Goal: Task Accomplishment & Management: Manage account settings

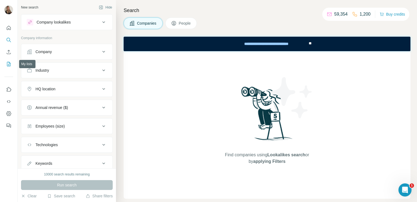
click at [7, 66] on icon "My lists" at bounding box center [8, 63] width 5 height 5
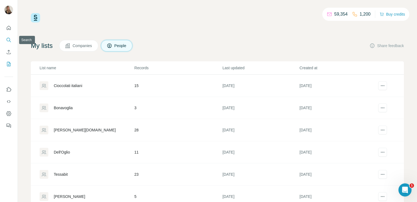
click at [10, 40] on icon "Search" at bounding box center [8, 39] width 5 height 5
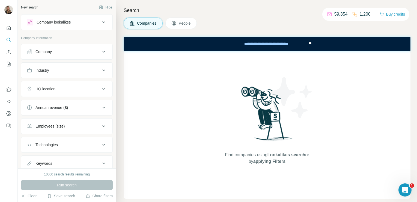
click at [75, 53] on div "Company" at bounding box center [64, 51] width 74 height 5
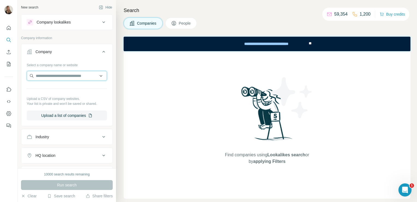
click at [58, 74] on input "text" at bounding box center [67, 76] width 80 height 10
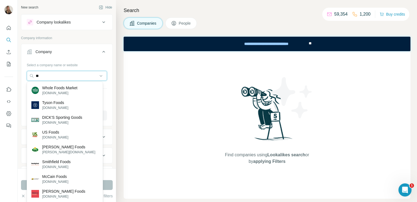
type input "*"
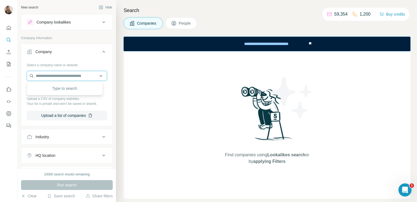
click at [39, 77] on input "text" at bounding box center [67, 76] width 80 height 10
paste input "**********"
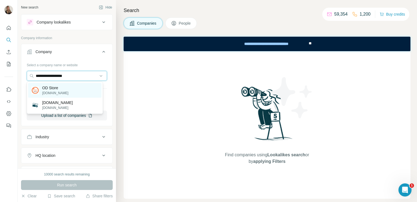
type input "**********"
click at [63, 85] on div "OD Store odstore.it" at bounding box center [64, 90] width 73 height 15
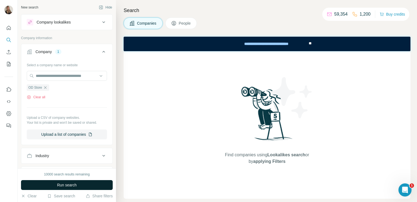
click at [58, 185] on span "Run search" at bounding box center [67, 184] width 20 height 5
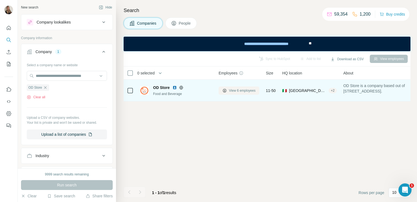
click at [245, 88] on span "View 6 employees" at bounding box center [242, 90] width 26 height 5
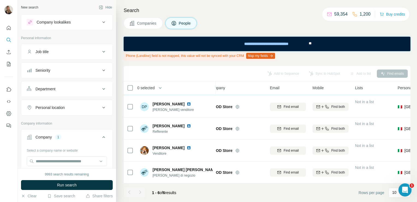
scroll to position [45, 0]
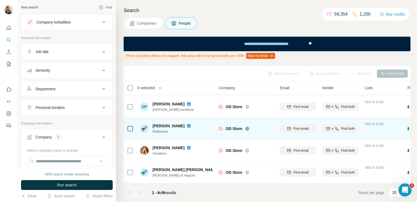
click at [187, 123] on img at bounding box center [189, 125] width 4 height 4
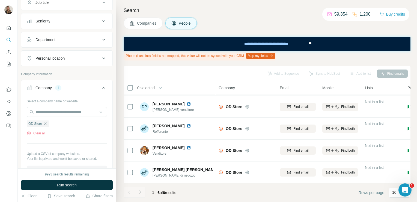
scroll to position [51, 0]
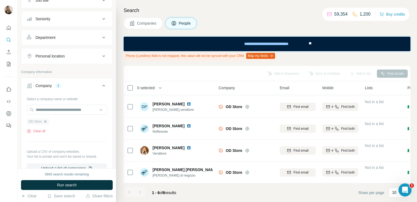
click at [45, 121] on icon "button" at bounding box center [45, 121] width 4 height 4
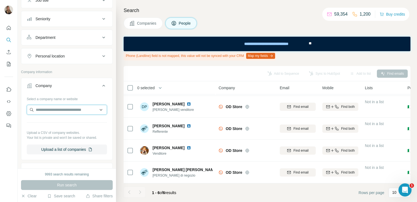
click at [42, 107] on input "text" at bounding box center [67, 110] width 80 height 10
type input "*"
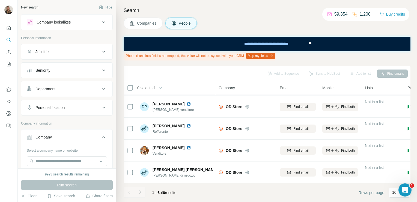
click at [55, 26] on button "Company lookalikes" at bounding box center [66, 22] width 91 height 13
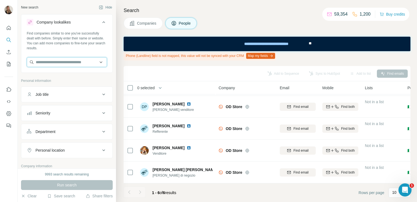
click at [44, 63] on input "text" at bounding box center [67, 62] width 80 height 10
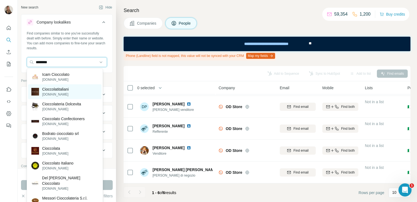
type input "********"
click at [54, 97] on div "Cioccolatitaliani [DOMAIN_NAME]" at bounding box center [64, 91] width 73 height 15
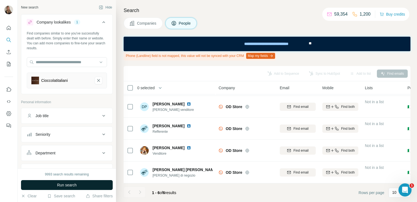
click at [62, 184] on span "Run search" at bounding box center [67, 184] width 20 height 5
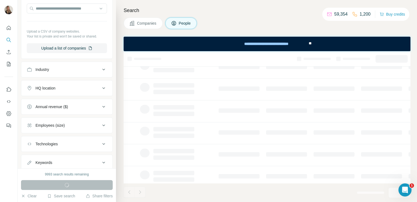
scroll to position [217, 0]
click at [63, 86] on div "HQ location" at bounding box center [64, 86] width 74 height 5
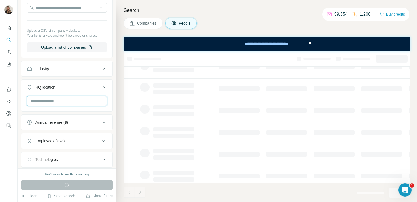
click at [52, 99] on input "text" at bounding box center [67, 101] width 80 height 10
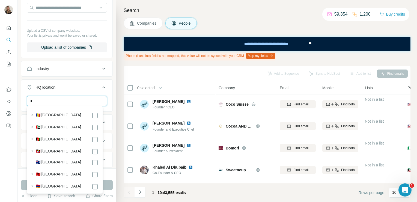
type input "*"
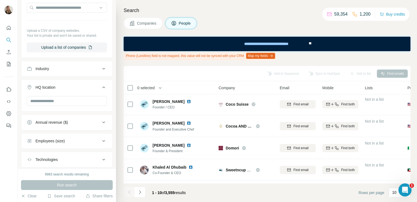
click at [149, 23] on span "Companies" at bounding box center [147, 22] width 20 height 5
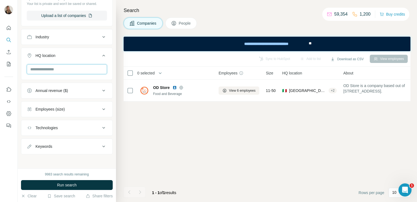
click at [45, 69] on input "text" at bounding box center [67, 69] width 80 height 10
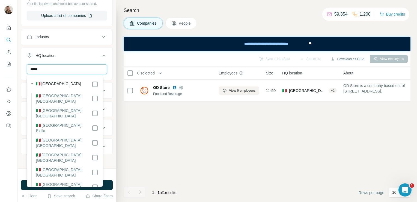
type input "*****"
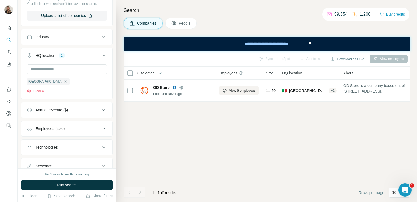
click at [121, 69] on div "Search Companies People Sync to HubSpot Add to list Download as CSV View employ…" at bounding box center [266, 101] width 301 height 202
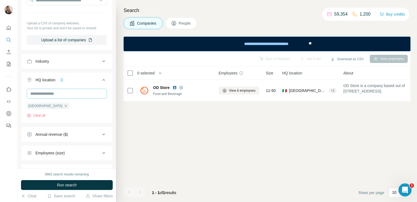
scroll to position [183, 0]
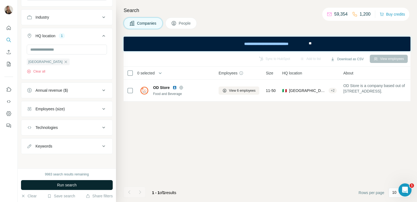
click at [62, 185] on span "Run search" at bounding box center [67, 184] width 20 height 5
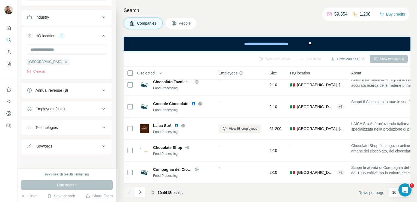
scroll to position [0, 0]
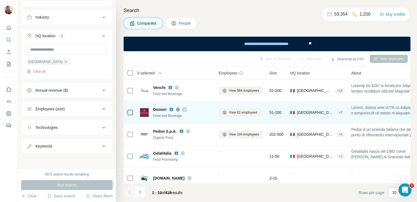
click at [176, 109] on icon at bounding box center [178, 109] width 4 height 0
click at [183, 109] on icon at bounding box center [184, 109] width 3 height 4
click at [237, 112] on span "View 62 employees" at bounding box center [243, 112] width 28 height 5
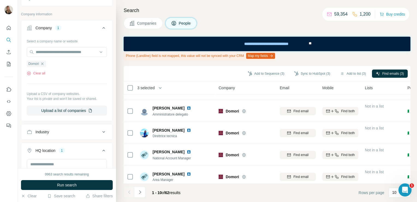
scroll to position [82, 0]
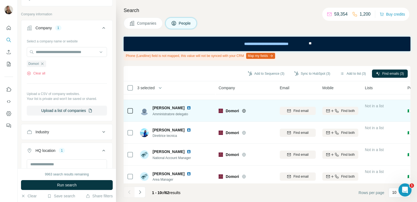
click at [131, 103] on div at bounding box center [130, 110] width 7 height 15
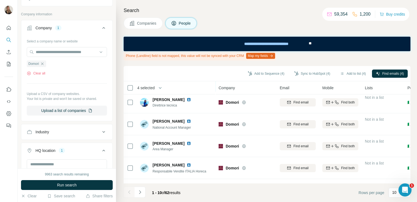
scroll to position [132, 0]
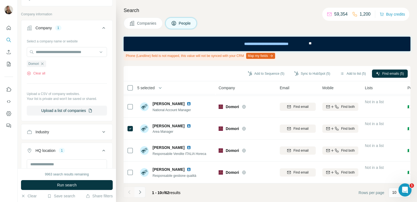
click at [141, 192] on icon "Navigate to next page" at bounding box center [139, 191] width 5 height 5
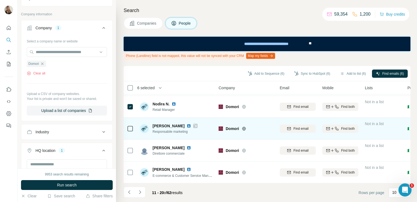
click at [132, 128] on icon at bounding box center [130, 128] width 7 height 7
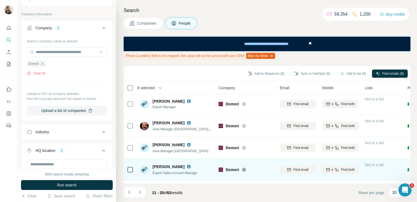
scroll to position [0, 0]
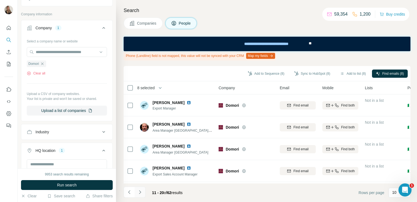
click at [140, 191] on icon "Navigate to next page" at bounding box center [140, 192] width 2 height 4
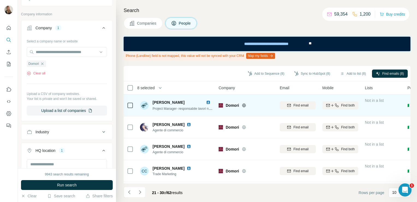
click at [209, 102] on img at bounding box center [208, 102] width 4 height 4
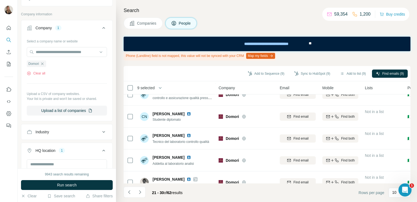
scroll to position [132, 0]
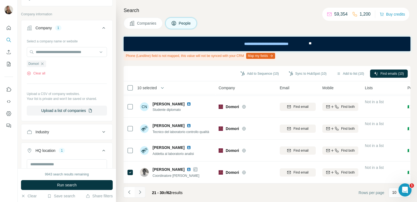
click at [143, 190] on button "Navigate to next page" at bounding box center [140, 191] width 11 height 11
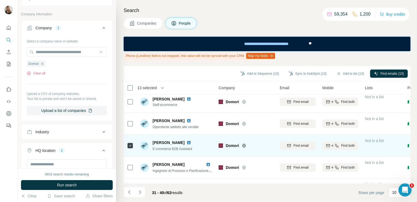
scroll to position [0, 0]
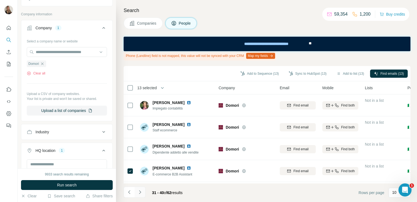
click at [140, 194] on icon "Navigate to next page" at bounding box center [139, 191] width 5 height 5
click at [137, 190] on button "Navigate to next page" at bounding box center [140, 191] width 11 height 11
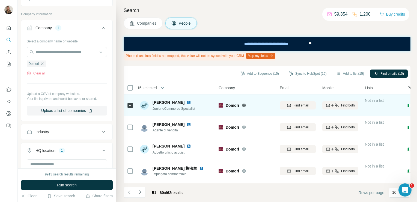
click at [187, 102] on img at bounding box center [189, 102] width 4 height 4
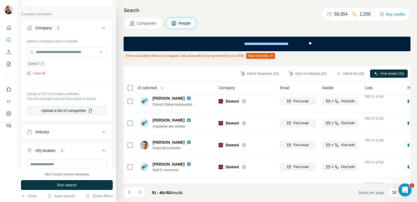
scroll to position [94, 0]
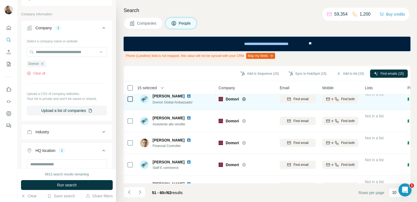
click at [187, 96] on img at bounding box center [189, 96] width 4 height 4
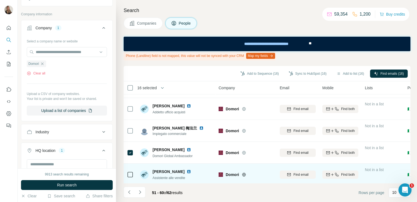
scroll to position [0, 0]
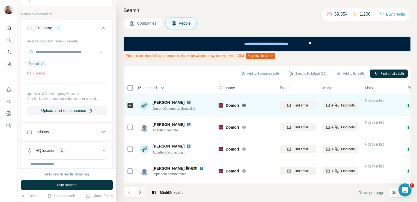
click at [187, 102] on img at bounding box center [189, 102] width 4 height 4
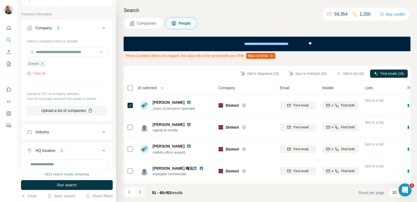
click at [139, 194] on icon "Navigate to next page" at bounding box center [139, 191] width 5 height 5
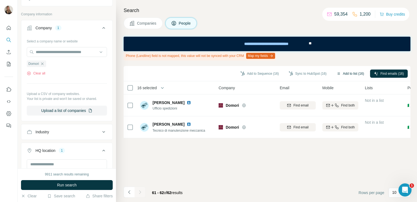
click at [335, 76] on button "Add to list (16)" at bounding box center [350, 73] width 35 height 8
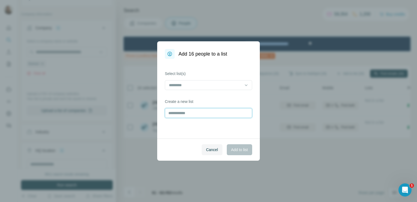
click at [185, 114] on input "text" at bounding box center [208, 113] width 87 height 10
type input "******"
click at [243, 154] on button "Add to list" at bounding box center [239, 149] width 25 height 11
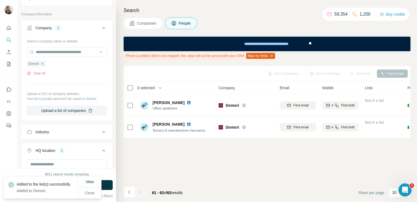
click at [140, 27] on button "Companies" at bounding box center [143, 22] width 39 height 11
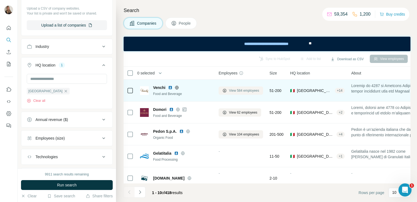
click at [243, 93] on button "View 584 employees" at bounding box center [241, 90] width 45 height 8
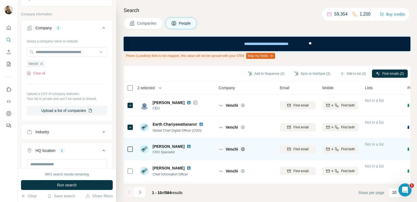
click at [180, 145] on div "[PERSON_NAME]" at bounding box center [173, 145] width 41 height 5
click at [187, 146] on img at bounding box center [189, 146] width 4 height 4
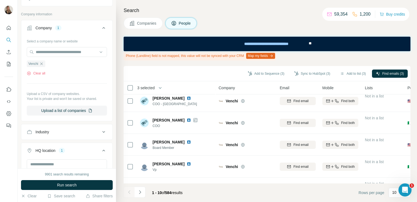
scroll to position [115, 0]
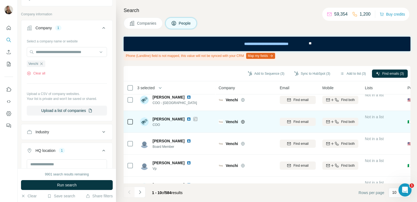
click at [187, 119] on img at bounding box center [189, 119] width 4 height 4
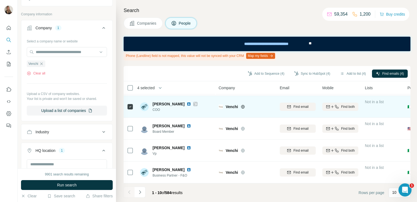
scroll to position [132, 0]
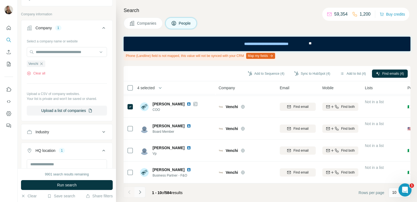
click at [143, 188] on button "Navigate to next page" at bounding box center [140, 191] width 11 height 11
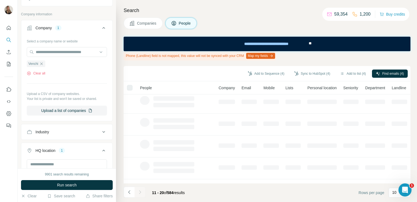
scroll to position [0, 0]
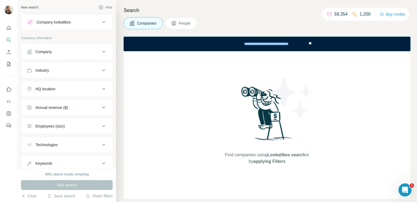
click at [57, 22] on div "Company lookalikes" at bounding box center [54, 21] width 34 height 5
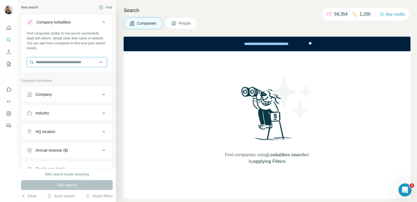
click at [42, 64] on input "text" at bounding box center [67, 62] width 80 height 10
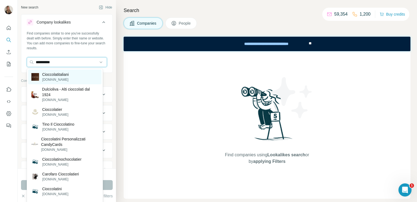
type input "**********"
click at [61, 78] on p "[DOMAIN_NAME]" at bounding box center [55, 79] width 26 height 5
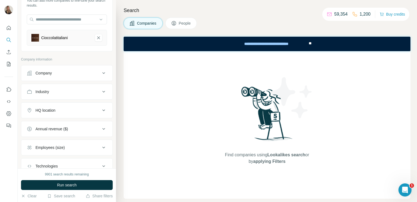
scroll to position [81, 0]
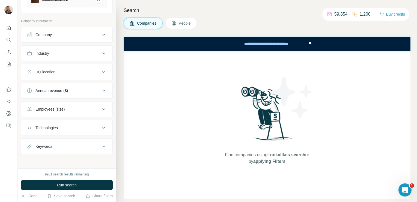
click at [54, 66] on button "HQ location" at bounding box center [66, 71] width 91 height 13
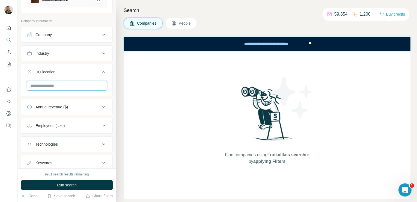
click at [49, 86] on input "text" at bounding box center [67, 86] width 80 height 10
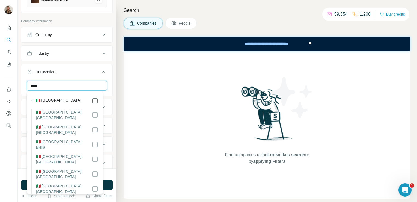
type input "*****"
click at [122, 114] on div "Search Companies People Find companies using Lookalikes search or by applying F…" at bounding box center [266, 101] width 301 height 202
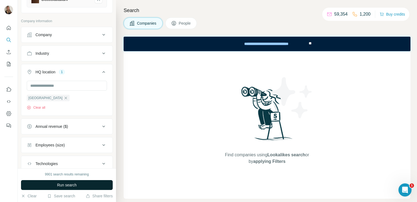
click at [69, 188] on button "Run search" at bounding box center [67, 185] width 92 height 10
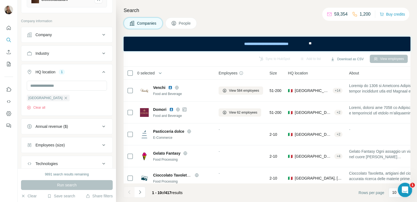
click at [400, 187] on div "Open Intercom Messenger" at bounding box center [405, 189] width 18 height 18
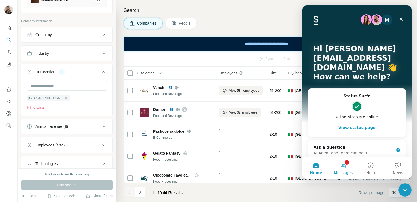
click at [344, 163] on button "1 Messages" at bounding box center [343, 168] width 27 height 22
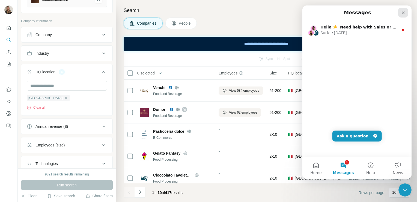
click at [399, 11] on div "Close" at bounding box center [404, 13] width 10 height 10
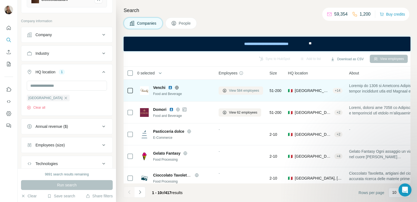
click at [242, 91] on span "View 584 employees" at bounding box center [244, 90] width 30 height 5
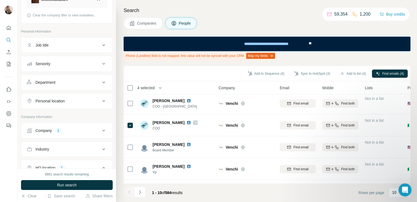
scroll to position [132, 0]
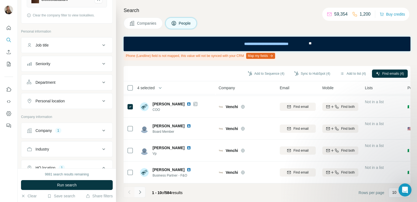
click at [142, 192] on icon "Navigate to next page" at bounding box center [139, 191] width 5 height 5
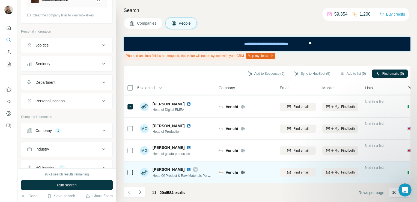
click at [194, 167] on icon at bounding box center [195, 169] width 3 height 4
click at [187, 167] on img at bounding box center [189, 169] width 4 height 4
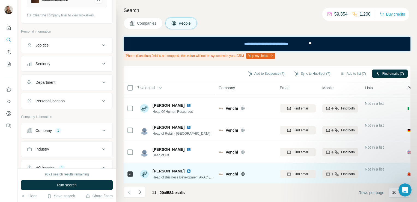
scroll to position [0, 0]
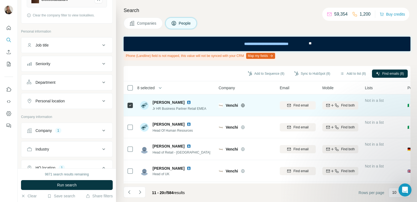
click at [187, 103] on img at bounding box center [189, 102] width 4 height 4
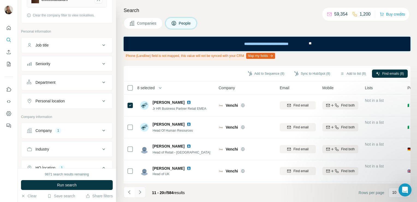
click at [140, 194] on icon "Navigate to next page" at bounding box center [139, 191] width 5 height 5
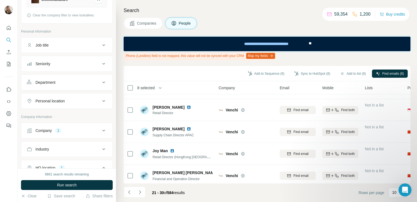
scroll to position [105, 0]
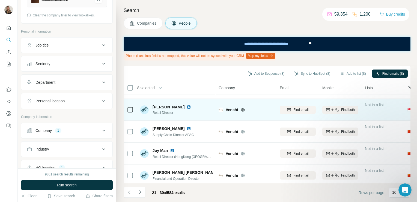
click at [126, 109] on td at bounding box center [130, 110] width 13 height 22
click at [131, 113] on div at bounding box center [130, 109] width 7 height 15
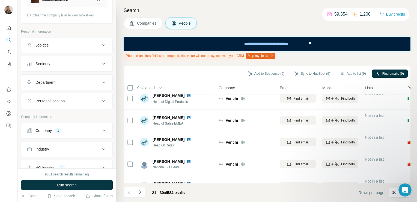
scroll to position [0, 0]
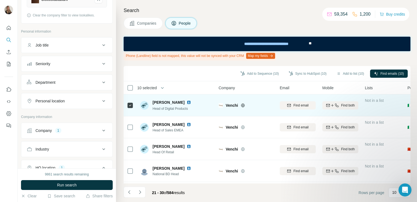
click at [188, 102] on img at bounding box center [189, 102] width 4 height 4
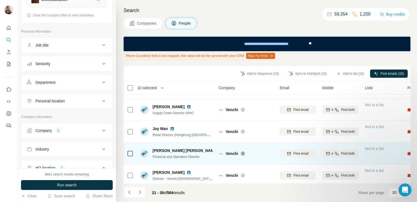
scroll to position [132, 0]
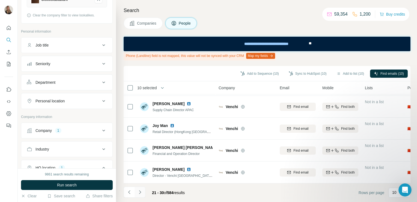
click at [141, 193] on icon "Navigate to next page" at bounding box center [139, 191] width 5 height 5
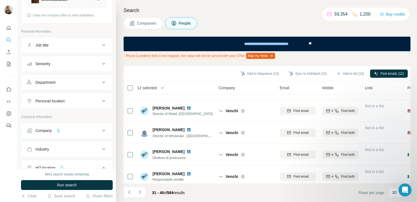
scroll to position [0, 0]
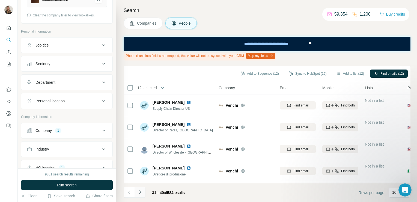
drag, startPoint x: 133, startPoint y: 188, endPoint x: 138, endPoint y: 193, distance: 6.4
click at [138, 193] on ul at bounding box center [135, 192] width 22 height 12
click at [139, 192] on icon "Navigate to next page" at bounding box center [139, 191] width 5 height 5
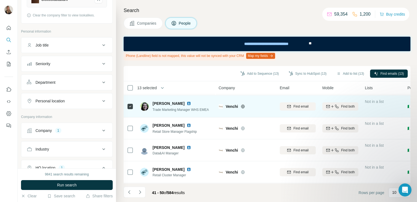
scroll to position [132, 0]
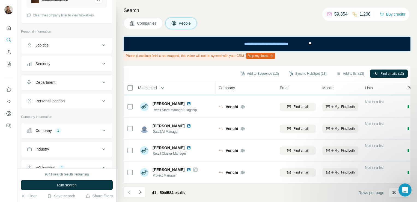
click at [130, 147] on icon at bounding box center [130, 150] width 7 height 7
click at [143, 195] on button "Navigate to next page" at bounding box center [140, 191] width 11 height 11
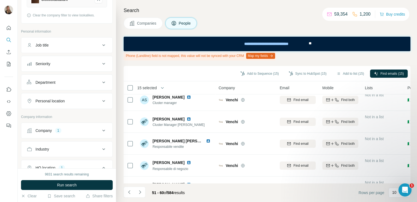
scroll to position [0, 0]
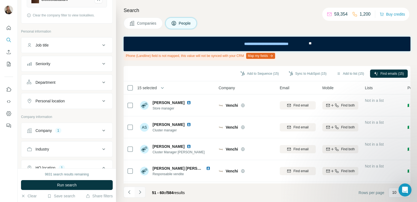
click at [140, 194] on icon "Navigate to next page" at bounding box center [139, 191] width 5 height 5
click at [138, 194] on icon "Navigate to next page" at bounding box center [139, 191] width 5 height 5
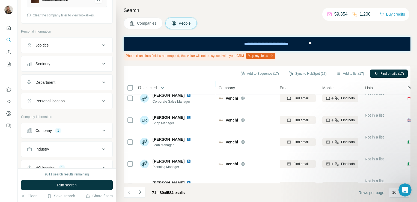
scroll to position [132, 0]
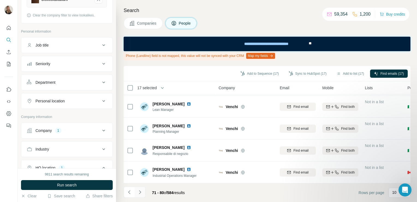
click at [143, 187] on button "Navigate to next page" at bounding box center [140, 191] width 11 height 11
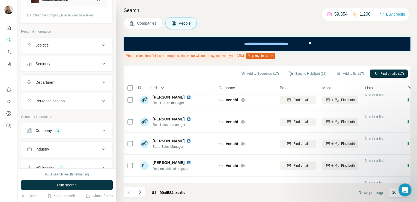
scroll to position [0, 0]
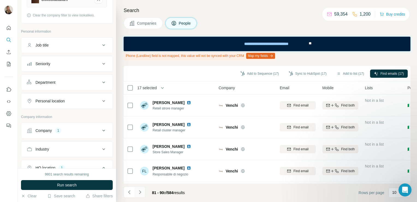
click at [138, 195] on button "Navigate to next page" at bounding box center [140, 191] width 11 height 11
click at [138, 193] on icon "Navigate to next page" at bounding box center [139, 191] width 5 height 5
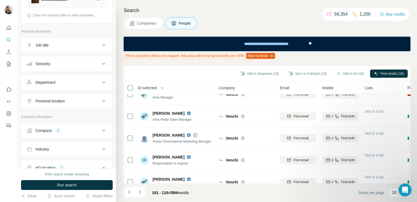
scroll to position [121, 0]
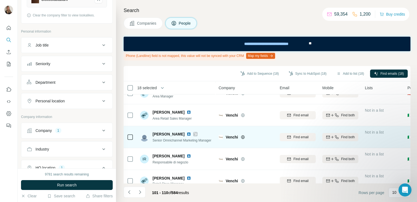
click at [127, 139] on icon at bounding box center [130, 137] width 7 height 7
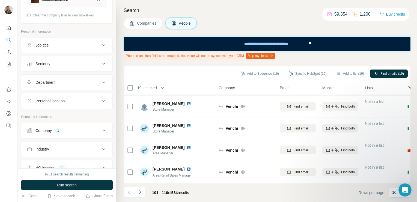
scroll to position [0, 0]
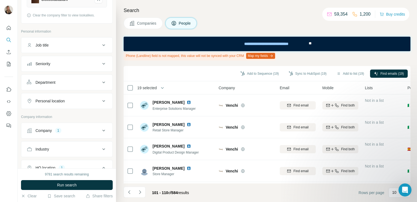
click at [141, 201] on html "New search Hide Company lookalikes 1 Find companies similar to one you've succe…" at bounding box center [208, 101] width 417 height 202
click at [137, 192] on button "Navigate to next page" at bounding box center [140, 191] width 11 height 11
click at [139, 190] on icon "Navigate to next page" at bounding box center [139, 191] width 5 height 5
click at [136, 196] on button "Navigate to next page" at bounding box center [140, 191] width 11 height 11
click at [141, 193] on icon "Navigate to next page" at bounding box center [139, 191] width 5 height 5
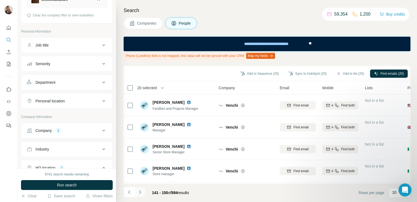
click at [139, 195] on button "Navigate to next page" at bounding box center [140, 191] width 11 height 11
click at [139, 194] on icon "Navigate to next page" at bounding box center [139, 191] width 5 height 5
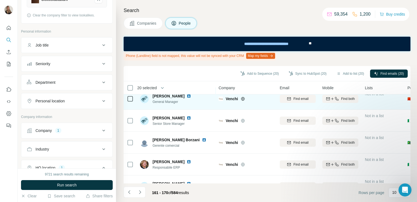
scroll to position [132, 0]
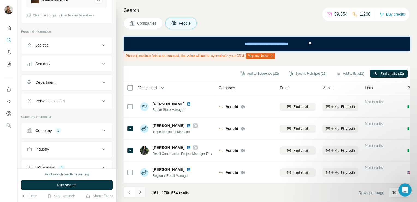
click at [140, 188] on button "Navigate to next page" at bounding box center [140, 191] width 11 height 11
click at [343, 75] on button "Add to list (23)" at bounding box center [350, 73] width 35 height 8
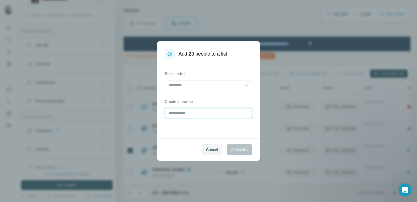
click at [181, 110] on input "text" at bounding box center [208, 113] width 87 height 10
type input "******"
click at [244, 148] on span "Add to list" at bounding box center [239, 149] width 17 height 5
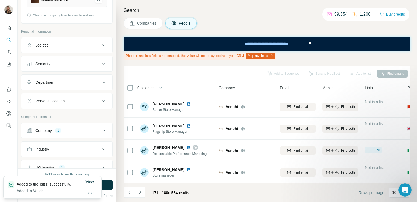
click at [152, 26] on button "Companies" at bounding box center [143, 22] width 39 height 11
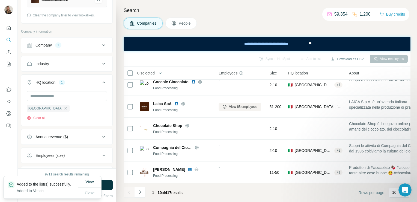
scroll to position [117, 0]
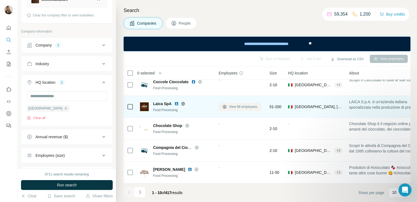
click at [243, 102] on button "View 68 employees" at bounding box center [240, 106] width 43 height 8
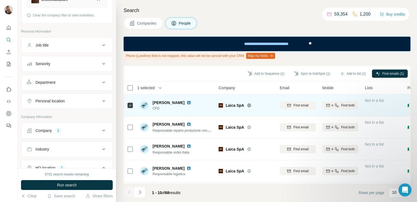
click at [249, 107] on icon at bounding box center [249, 105] width 4 height 4
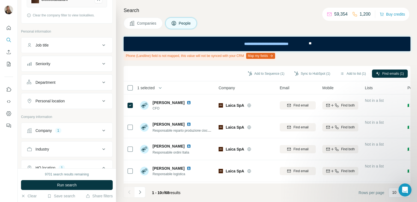
click at [140, 24] on span "Companies" at bounding box center [147, 22] width 20 height 5
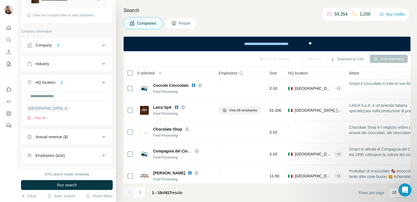
scroll to position [117, 0]
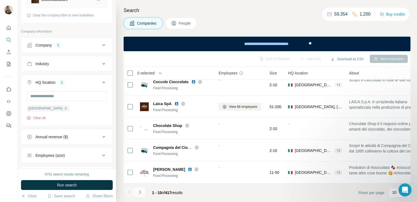
click at [140, 194] on icon "Navigate to next page" at bounding box center [139, 191] width 5 height 5
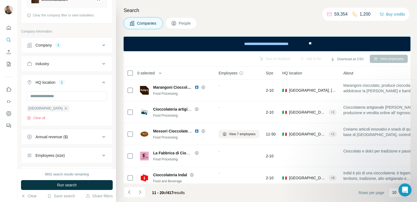
scroll to position [0, 0]
click at [141, 191] on icon "Navigate to next page" at bounding box center [139, 191] width 5 height 5
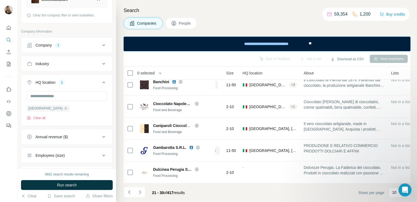
scroll to position [117, 0]
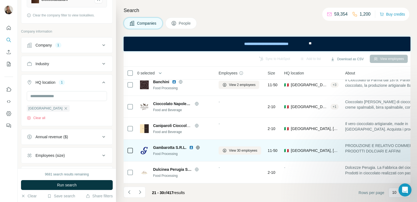
click at [198, 146] on icon at bounding box center [198, 147] width 4 height 4
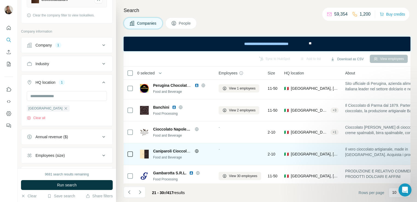
scroll to position [62, 0]
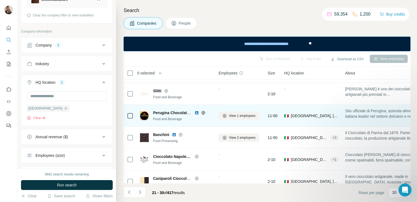
click at [203, 112] on icon at bounding box center [204, 112] width 4 height 0
click at [235, 114] on span "View 1 employees" at bounding box center [242, 115] width 26 height 5
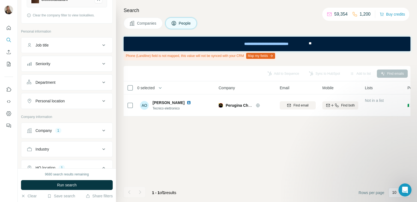
click at [149, 25] on span "Companies" at bounding box center [147, 22] width 20 height 5
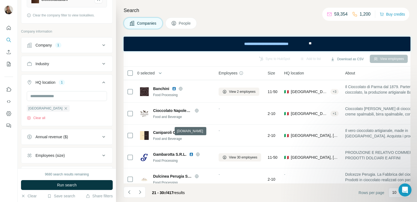
scroll to position [117, 0]
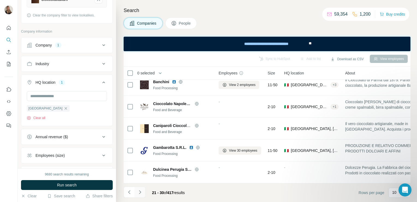
click at [138, 193] on icon "Navigate to next page" at bounding box center [139, 191] width 5 height 5
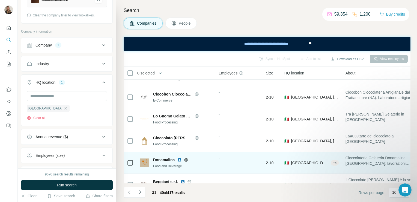
scroll to position [0, 0]
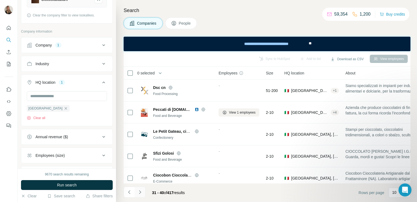
click at [140, 193] on icon "Navigate to next page" at bounding box center [139, 191] width 5 height 5
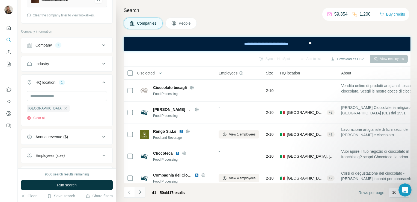
click at [141, 195] on button "Navigate to next page" at bounding box center [140, 191] width 11 height 11
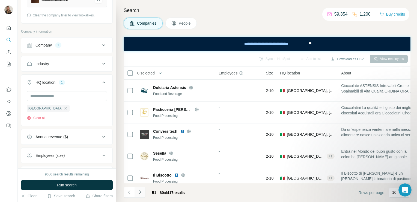
click at [141, 192] on icon "Navigate to next page" at bounding box center [140, 192] width 2 height 4
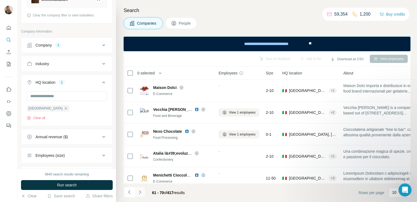
click at [139, 193] on icon "Navigate to next page" at bounding box center [139, 191] width 5 height 5
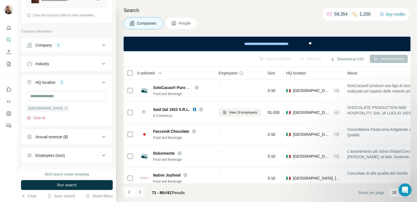
click at [140, 193] on icon "Navigate to next page" at bounding box center [139, 191] width 5 height 5
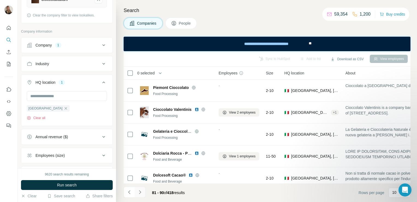
click at [140, 193] on icon "Navigate to next page" at bounding box center [140, 192] width 2 height 4
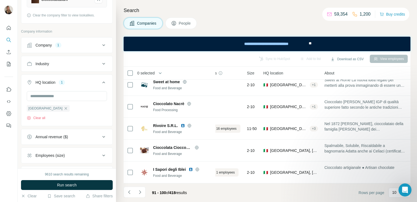
scroll to position [117, 0]
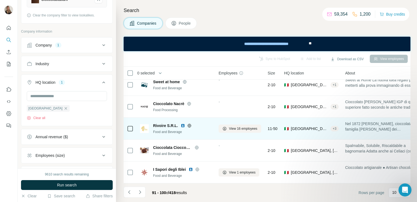
click at [190, 123] on icon at bounding box center [189, 125] width 4 height 4
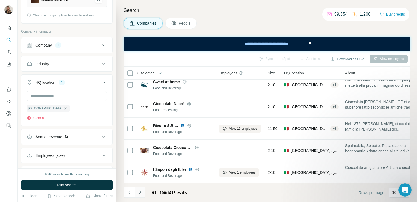
click at [138, 190] on icon "Navigate to next page" at bounding box center [139, 191] width 5 height 5
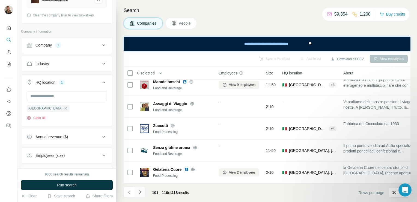
click at [141, 193] on icon "Navigate to next page" at bounding box center [139, 191] width 5 height 5
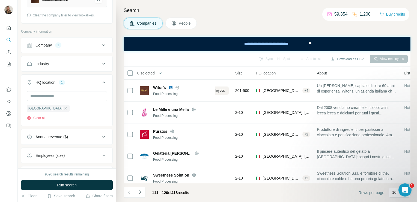
scroll to position [0, 0]
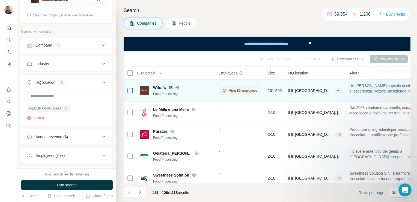
click at [177, 87] on icon at bounding box center [177, 87] width 4 height 4
click at [179, 87] on icon at bounding box center [177, 87] width 4 height 4
click at [232, 89] on span "View 85 employees" at bounding box center [243, 90] width 28 height 5
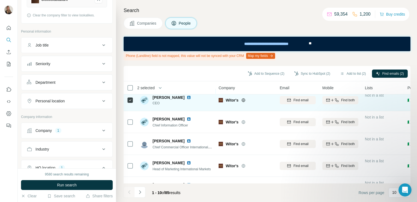
scroll to position [47, 0]
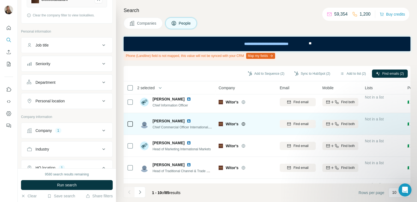
click at [131, 126] on icon at bounding box center [130, 123] width 7 height 7
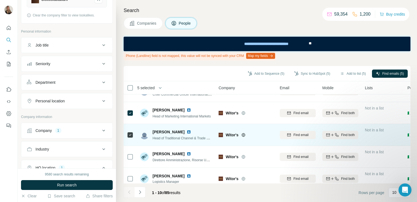
scroll to position [132, 0]
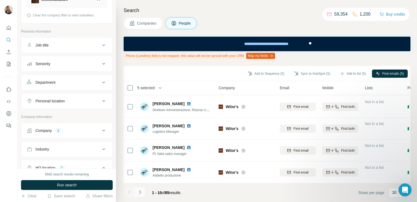
click at [139, 194] on icon "Navigate to next page" at bounding box center [139, 191] width 5 height 5
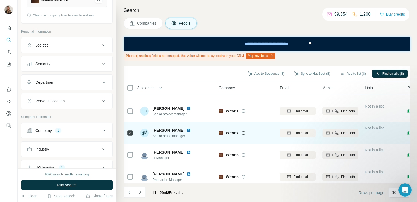
scroll to position [0, 0]
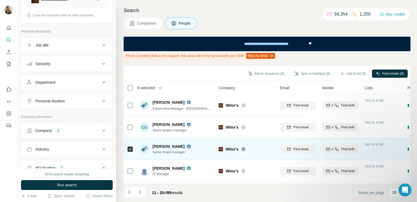
click at [187, 147] on img at bounding box center [189, 146] width 4 height 4
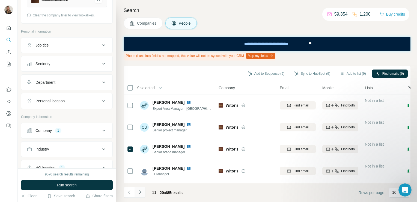
click at [136, 188] on button "Navigate to next page" at bounding box center [140, 191] width 11 height 11
click at [137, 193] on button "Navigate to next page" at bounding box center [140, 191] width 11 height 11
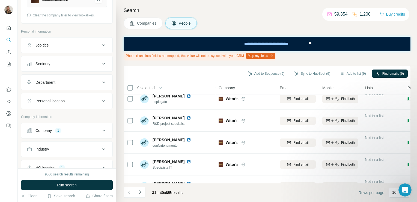
scroll to position [132, 0]
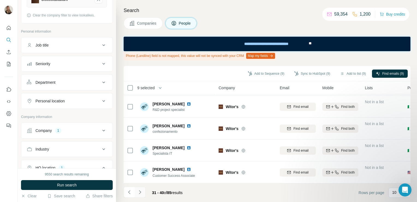
click at [138, 195] on button "Navigate to next page" at bounding box center [140, 191] width 11 height 11
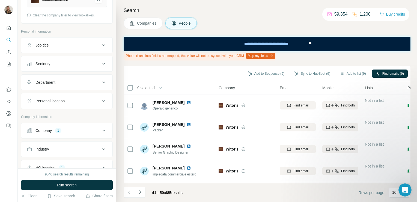
scroll to position [0, 0]
click at [138, 195] on button "Navigate to next page" at bounding box center [140, 191] width 11 height 11
click at [140, 193] on icon "Navigate to next page" at bounding box center [139, 191] width 5 height 5
click at [139, 194] on icon "Navigate to next page" at bounding box center [139, 191] width 5 height 5
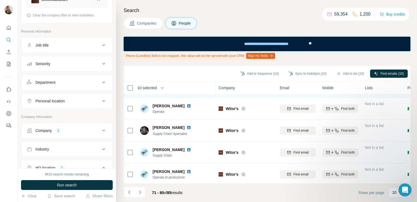
scroll to position [132, 0]
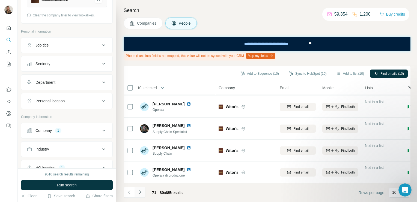
click at [140, 192] on icon "Navigate to next page" at bounding box center [139, 191] width 5 height 5
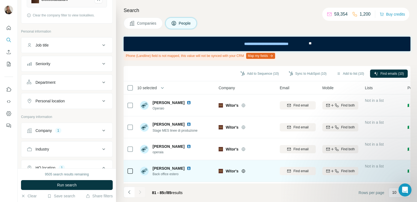
scroll to position [23, 0]
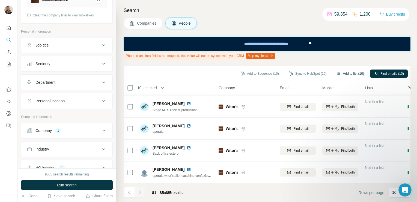
click at [349, 75] on button "Add to list (10)" at bounding box center [350, 73] width 35 height 8
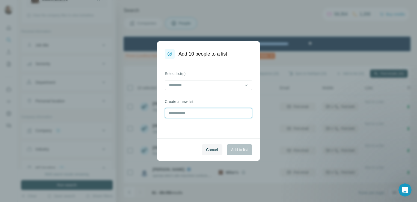
click at [176, 112] on input "text" at bounding box center [208, 113] width 87 height 10
type input "*******"
click at [237, 150] on span "Add to list" at bounding box center [239, 149] width 17 height 5
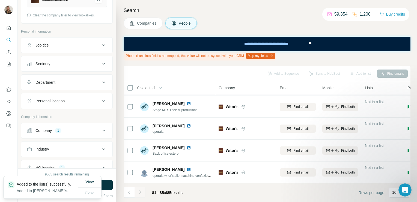
click at [147, 19] on button "Companies" at bounding box center [143, 22] width 39 height 11
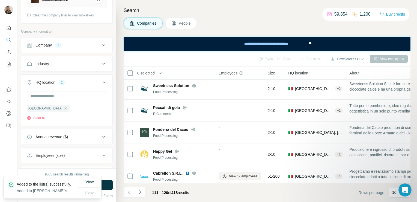
scroll to position [117, 0]
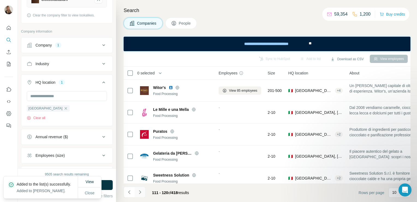
click at [142, 189] on icon "Navigate to next page" at bounding box center [139, 191] width 5 height 5
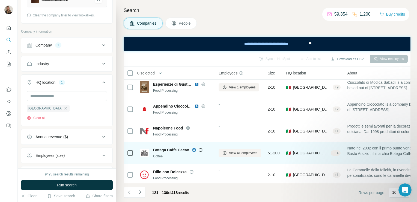
scroll to position [69, 0]
click at [202, 149] on icon at bounding box center [200, 150] width 1 height 4
click at [228, 153] on button "View 41 employees" at bounding box center [240, 153] width 43 height 8
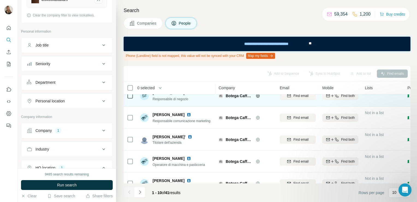
scroll to position [132, 0]
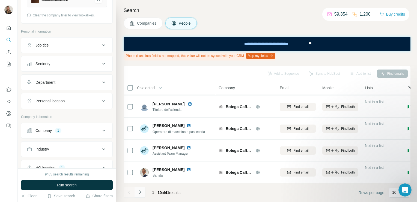
click at [141, 191] on icon "Navigate to next page" at bounding box center [139, 191] width 5 height 5
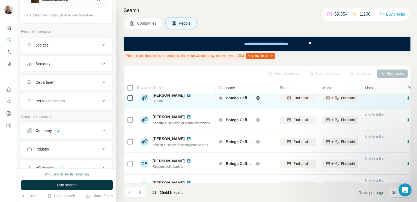
scroll to position [0, 0]
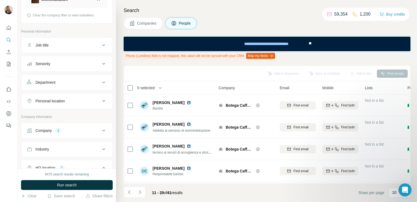
click at [148, 22] on span "Companies" at bounding box center [147, 22] width 20 height 5
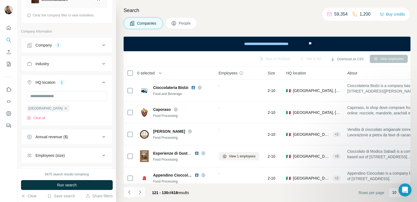
click at [140, 193] on icon "Navigate to next page" at bounding box center [140, 192] width 2 height 4
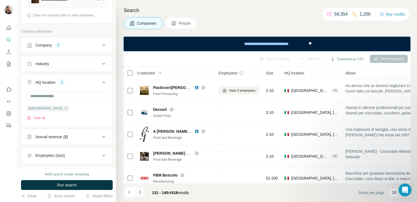
click at [140, 195] on button "Navigate to next page" at bounding box center [140, 191] width 11 height 11
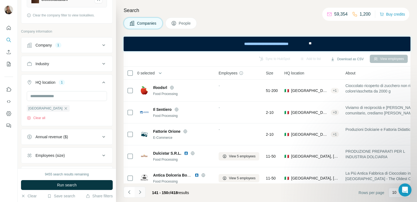
click at [137, 191] on icon "Navigate to next page" at bounding box center [139, 191] width 5 height 5
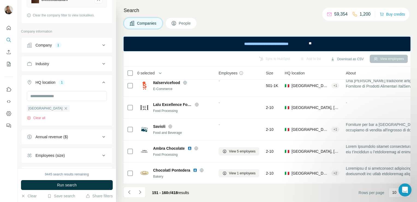
scroll to position [117, 0]
click at [137, 188] on button "Navigate to next page" at bounding box center [140, 191] width 11 height 11
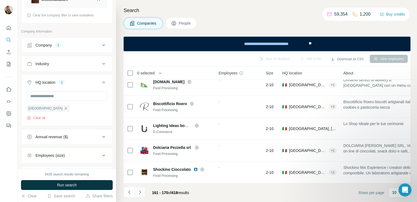
click at [144, 191] on button "Navigate to next page" at bounding box center [140, 191] width 11 height 11
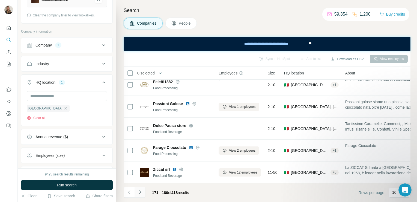
click at [142, 192] on icon "Navigate to next page" at bounding box center [139, 191] width 5 height 5
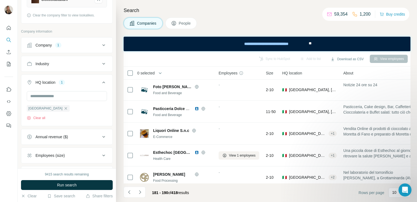
scroll to position [0, 0]
click at [138, 193] on icon "Navigate to next page" at bounding box center [139, 191] width 5 height 5
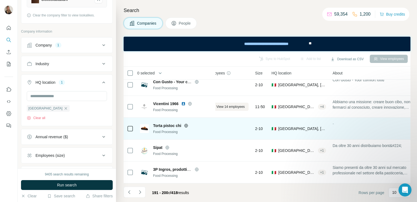
scroll to position [117, 0]
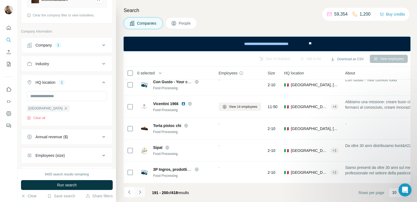
click at [142, 193] on icon "Navigate to next page" at bounding box center [139, 191] width 5 height 5
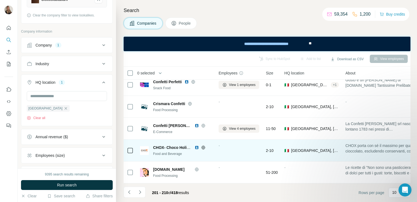
scroll to position [0, 0]
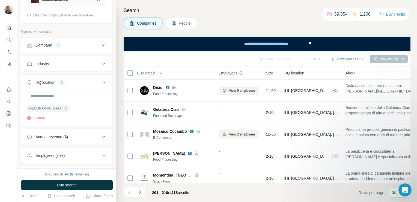
click at [44, 50] on button "Company 1" at bounding box center [66, 45] width 91 height 13
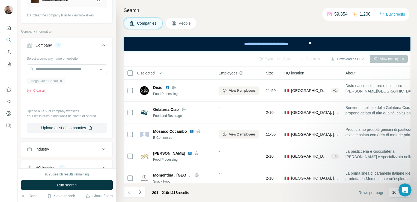
click at [61, 81] on icon "button" at bounding box center [61, 81] width 4 height 4
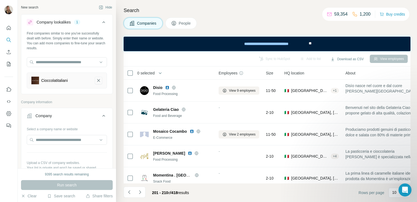
click at [97, 79] on icon "Cioccolatitaliani-remove-button" at bounding box center [98, 80] width 3 height 3
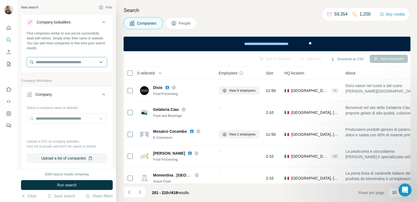
click at [40, 60] on input "text" at bounding box center [67, 62] width 80 height 10
paste input "**********"
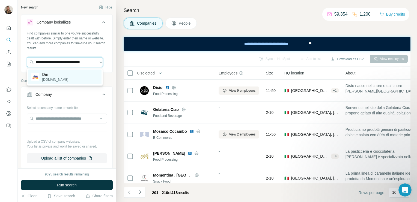
type input "**********"
click at [49, 74] on p "Dm" at bounding box center [55, 74] width 26 height 5
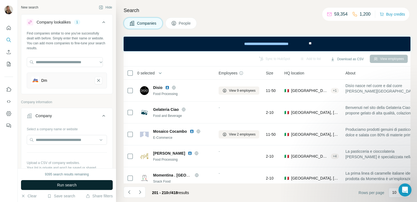
click at [45, 181] on button "Run search" at bounding box center [67, 185] width 92 height 10
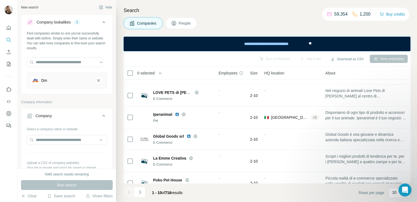
scroll to position [117, 0]
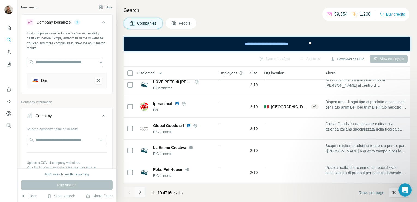
click at [139, 196] on button "Navigate to next page" at bounding box center [140, 191] width 11 height 11
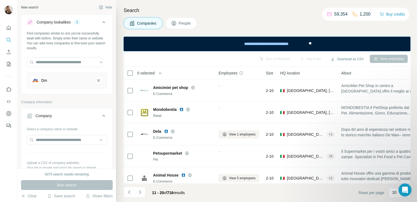
scroll to position [24, 0]
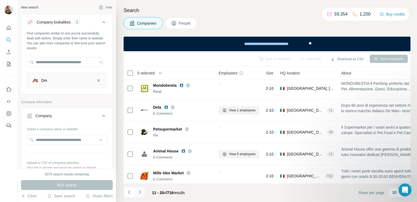
click at [137, 190] on button "Navigate to next page" at bounding box center [140, 191] width 11 height 11
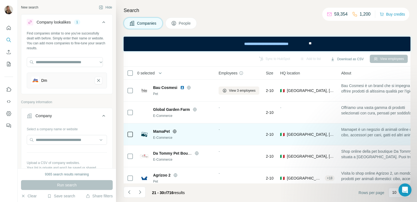
scroll to position [117, 0]
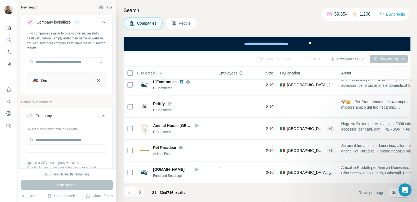
click at [140, 189] on icon "Navigate to next page" at bounding box center [139, 191] width 5 height 5
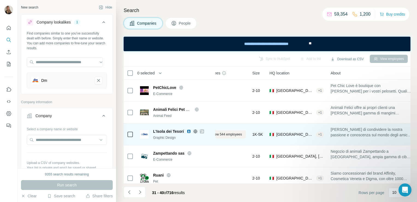
scroll to position [0, 0]
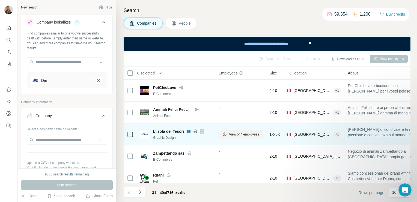
click at [196, 131] on icon at bounding box center [196, 131] width 4 height 0
click at [201, 129] on icon at bounding box center [202, 131] width 3 height 4
click at [230, 134] on span "View 544 employees" at bounding box center [244, 134] width 30 height 5
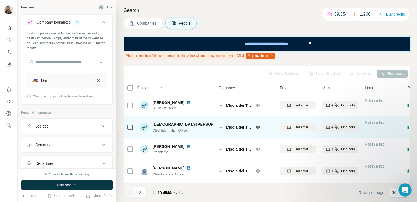
click at [133, 127] on icon at bounding box center [130, 127] width 7 height 7
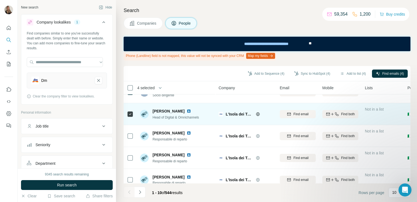
scroll to position [132, 0]
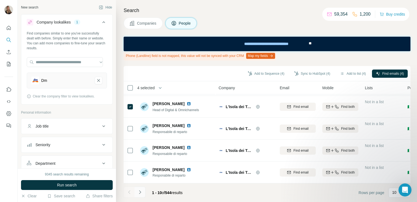
click at [138, 191] on icon "Navigate to next page" at bounding box center [139, 191] width 5 height 5
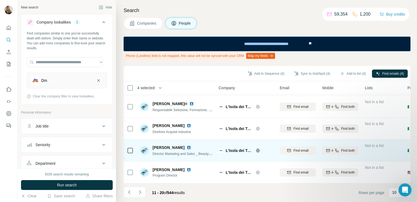
click at [129, 151] on div at bounding box center [130, 150] width 7 height 15
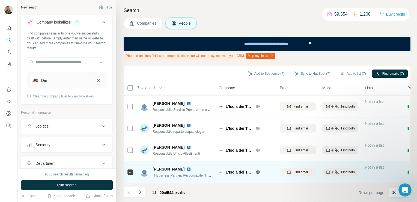
scroll to position [0, 0]
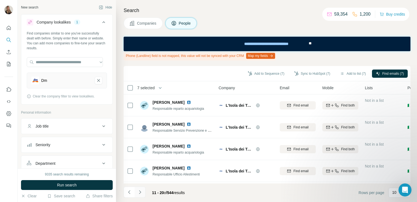
click at [135, 195] on button "Navigate to next page" at bounding box center [140, 191] width 11 height 11
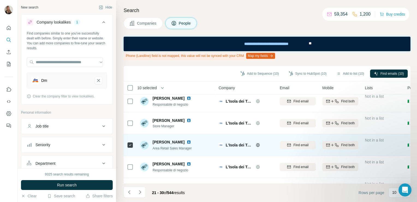
scroll to position [132, 0]
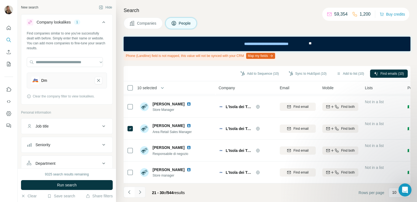
click at [140, 195] on button "Navigate to next page" at bounding box center [140, 191] width 11 height 11
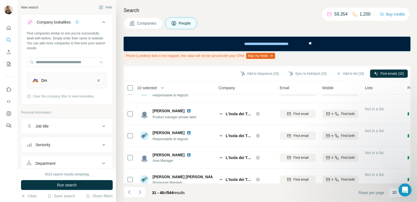
scroll to position [0, 0]
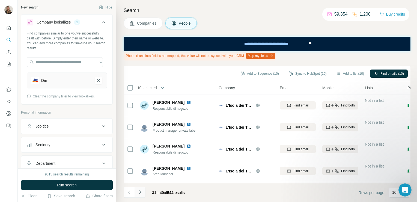
click at [142, 188] on button "Navigate to next page" at bounding box center [140, 191] width 11 height 11
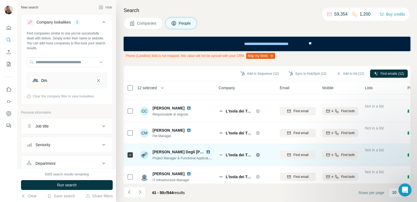
scroll to position [132, 0]
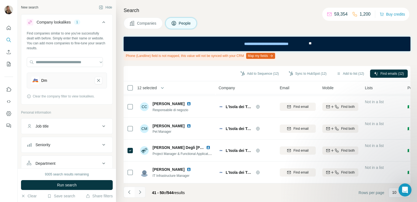
click at [140, 195] on button "Navigate to next page" at bounding box center [140, 191] width 11 height 11
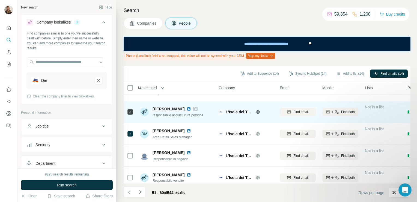
scroll to position [0, 0]
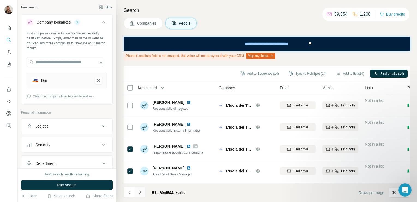
click at [143, 190] on button "Navigate to next page" at bounding box center [140, 191] width 11 height 11
click at [141, 195] on button "Navigate to next page" at bounding box center [140, 191] width 11 height 11
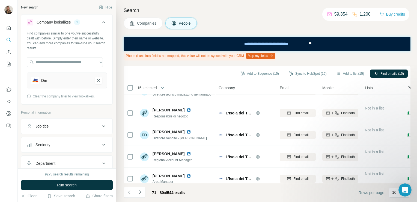
scroll to position [132, 0]
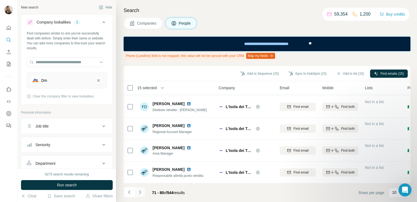
click at [141, 192] on icon "Navigate to next page" at bounding box center [139, 191] width 5 height 5
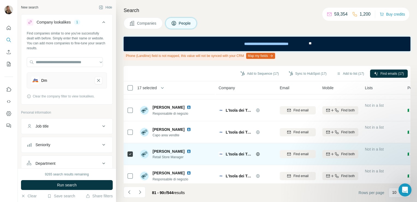
scroll to position [15, 0]
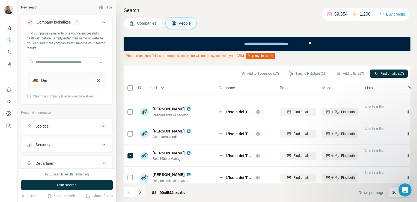
click at [140, 193] on icon "Navigate to next page" at bounding box center [139, 191] width 5 height 5
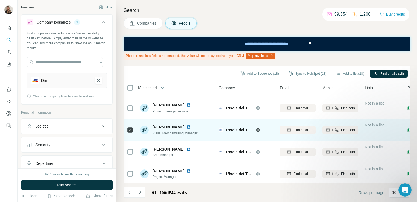
scroll to position [0, 0]
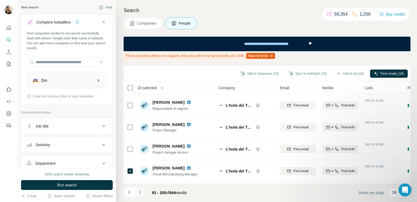
click at [138, 195] on button "Navigate to next page" at bounding box center [140, 191] width 11 height 11
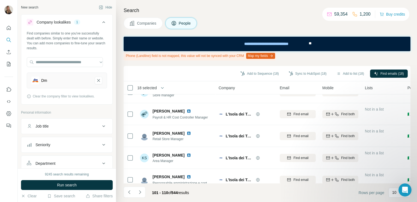
scroll to position [132, 0]
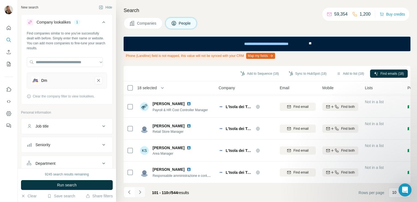
click at [140, 193] on icon "Navigate to next page" at bounding box center [139, 191] width 5 height 5
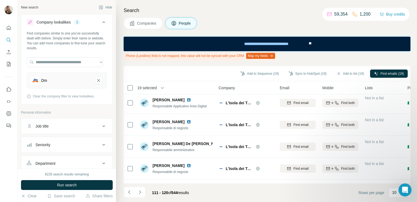
scroll to position [0, 0]
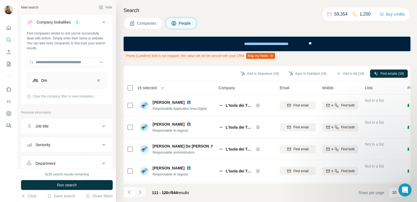
click at [143, 190] on button "Navigate to next page" at bounding box center [140, 191] width 11 height 11
click at [139, 196] on button "Navigate to next page" at bounding box center [140, 191] width 11 height 11
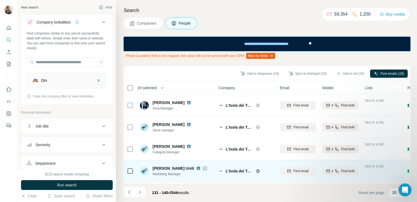
scroll to position [23, 0]
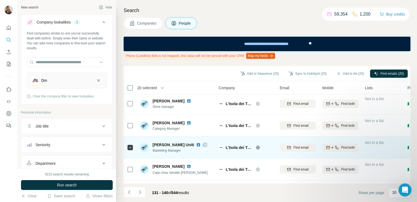
click at [196, 144] on img at bounding box center [198, 144] width 4 height 4
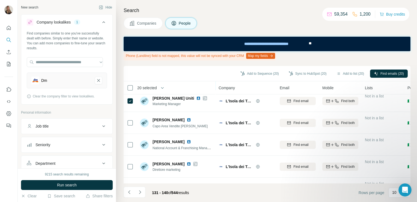
scroll to position [90, 0]
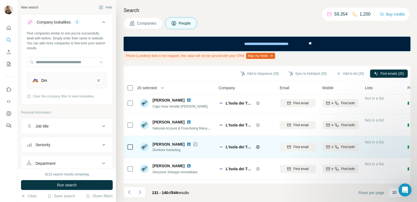
click at [127, 148] on icon at bounding box center [130, 146] width 7 height 7
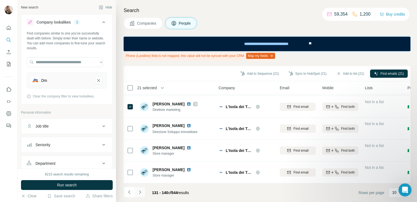
click at [139, 193] on icon "Navigate to next page" at bounding box center [140, 192] width 2 height 4
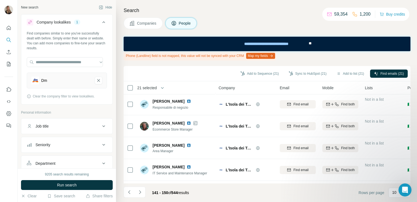
scroll to position [67, 0]
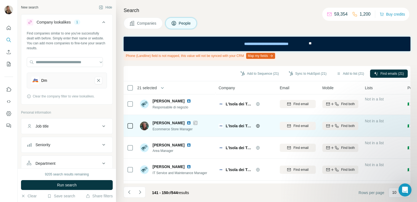
click at [127, 125] on td at bounding box center [130, 126] width 13 height 22
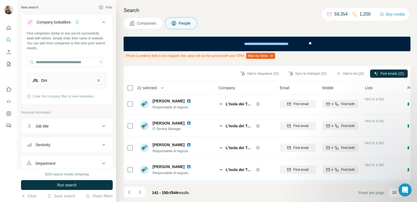
scroll to position [0, 0]
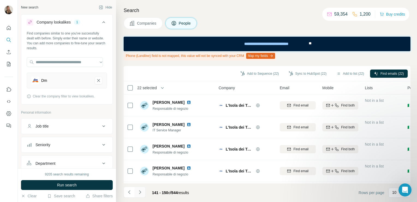
click at [139, 191] on icon "Navigate to next page" at bounding box center [140, 192] width 2 height 4
click at [137, 193] on button "Navigate to next page" at bounding box center [140, 191] width 11 height 11
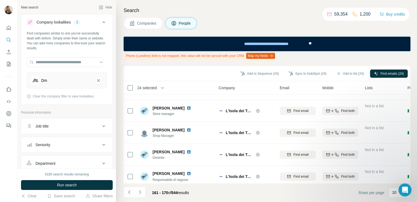
scroll to position [132, 0]
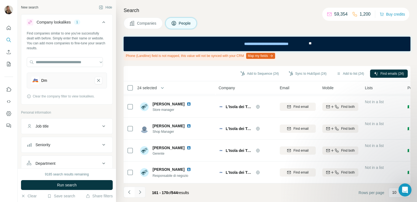
click at [140, 193] on icon "Navigate to next page" at bounding box center [139, 191] width 5 height 5
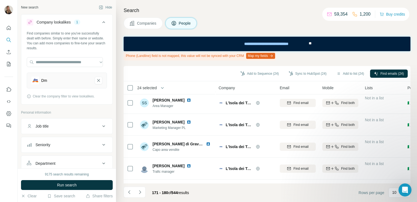
scroll to position [0, 0]
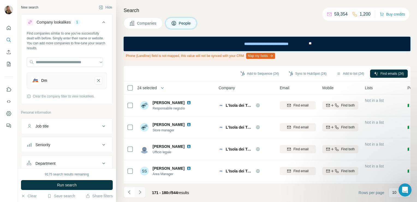
click at [139, 194] on icon "Navigate to next page" at bounding box center [139, 191] width 5 height 5
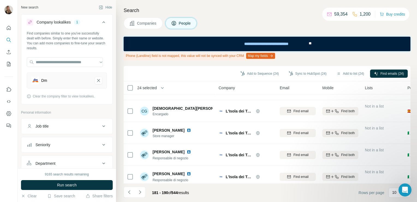
scroll to position [132, 0]
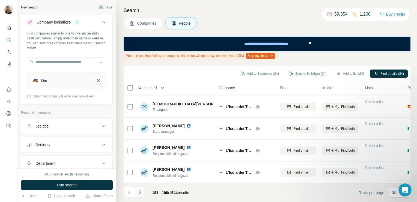
click at [143, 192] on button "Navigate to next page" at bounding box center [140, 191] width 11 height 11
click at [140, 192] on icon "Navigate to next page" at bounding box center [139, 191] width 5 height 5
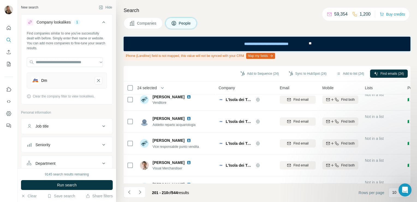
scroll to position [0, 0]
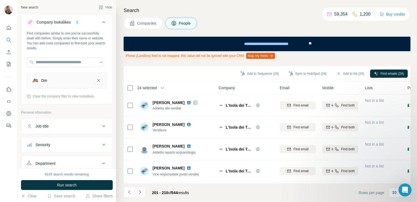
click at [141, 188] on button "Navigate to next page" at bounding box center [140, 191] width 11 height 11
click at [138, 195] on button "Navigate to next page" at bounding box center [140, 191] width 11 height 11
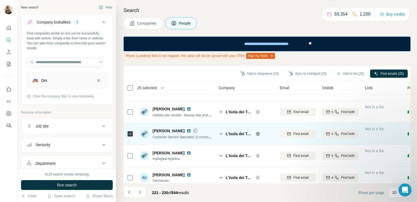
scroll to position [132, 0]
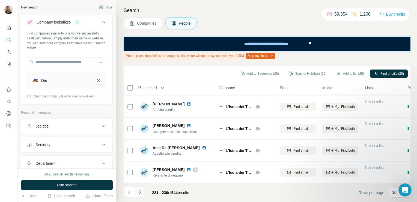
click at [142, 192] on icon "Navigate to next page" at bounding box center [139, 191] width 5 height 5
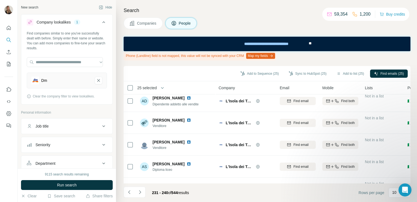
scroll to position [0, 0]
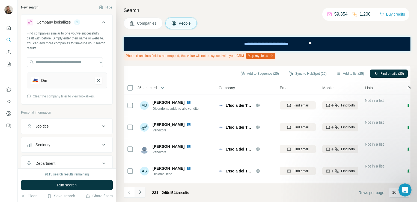
click at [142, 188] on button "Navigate to next page" at bounding box center [140, 191] width 11 height 11
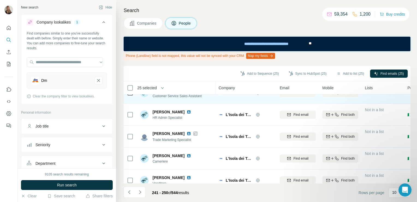
scroll to position [35, 0]
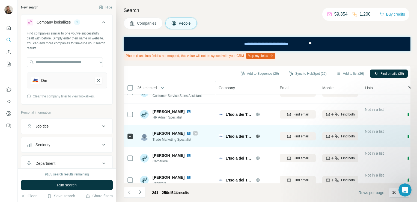
click at [190, 133] on div at bounding box center [192, 133] width 11 height 4
click at [188, 133] on img at bounding box center [189, 133] width 4 height 4
click at [194, 134] on icon at bounding box center [195, 133] width 3 height 4
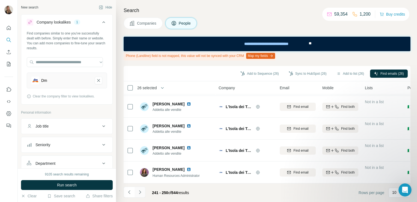
click at [140, 195] on button "Navigate to next page" at bounding box center [140, 191] width 11 height 11
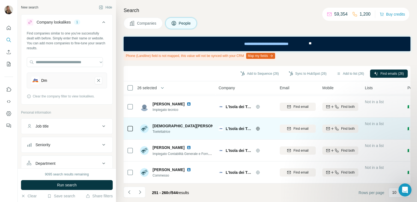
scroll to position [0, 0]
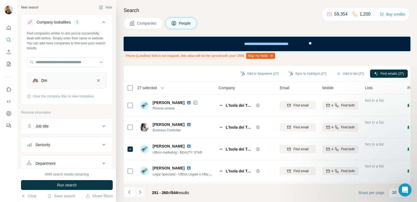
click at [139, 193] on icon "Navigate to next page" at bounding box center [139, 191] width 5 height 5
click at [141, 191] on icon "Navigate to next page" at bounding box center [139, 191] width 5 height 5
click at [343, 73] on button "Add to list (27)" at bounding box center [350, 73] width 35 height 8
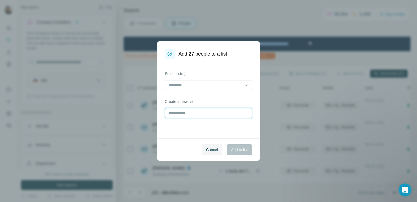
click at [189, 109] on input "text" at bounding box center [208, 113] width 87 height 10
type input "**********"
click at [232, 149] on span "Add to list" at bounding box center [239, 149] width 17 height 5
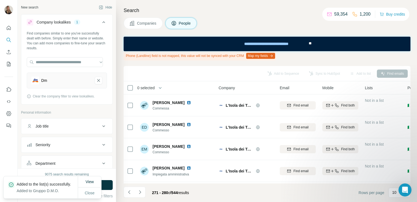
click at [143, 23] on span "Companies" at bounding box center [147, 22] width 20 height 5
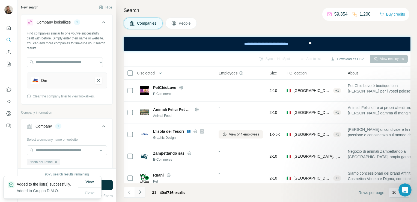
click at [141, 192] on icon "Navigate to next page" at bounding box center [139, 191] width 5 height 5
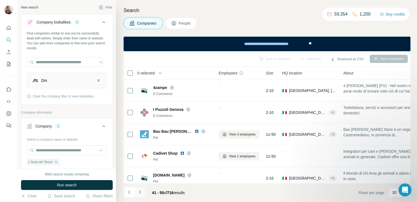
click at [141, 195] on button "Navigate to next page" at bounding box center [140, 191] width 11 height 11
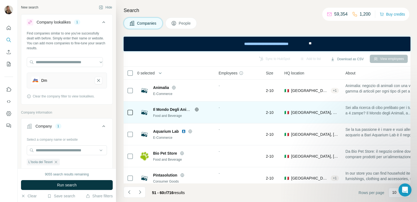
scroll to position [117, 0]
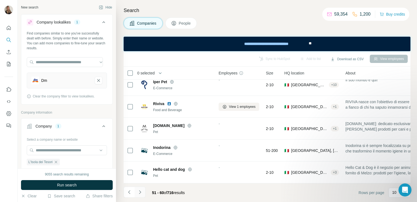
click at [137, 192] on button "Navigate to next page" at bounding box center [140, 191] width 11 height 11
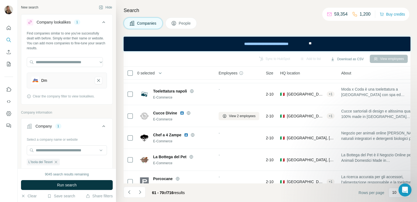
scroll to position [0, 0]
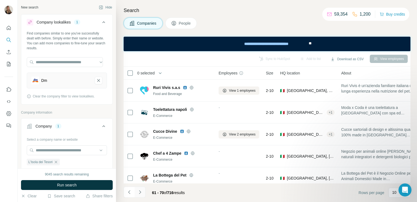
click at [141, 189] on icon "Navigate to next page" at bounding box center [139, 191] width 5 height 5
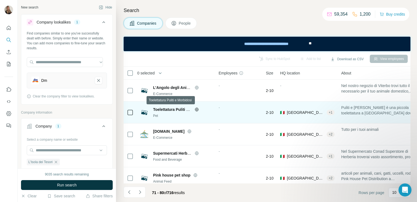
scroll to position [117, 0]
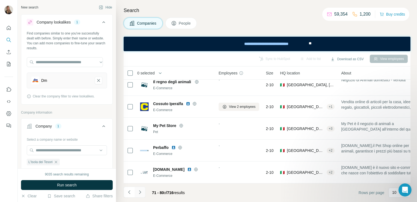
click at [142, 190] on icon "Navigate to next page" at bounding box center [139, 191] width 5 height 5
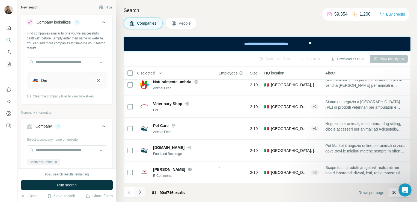
click at [141, 191] on icon "Navigate to next page" at bounding box center [139, 191] width 5 height 5
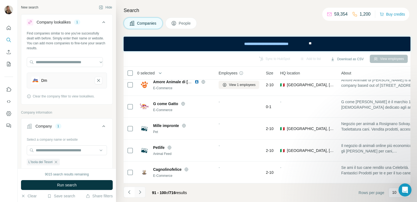
click at [141, 192] on icon "Navigate to next page" at bounding box center [139, 191] width 5 height 5
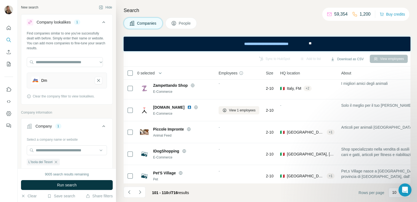
scroll to position [0, 0]
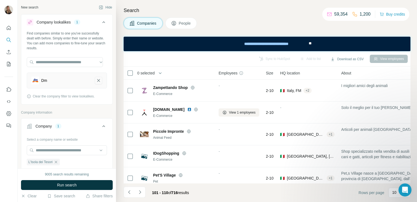
click at [97, 80] on button "Dm-remove-button" at bounding box center [99, 80] width 8 height 8
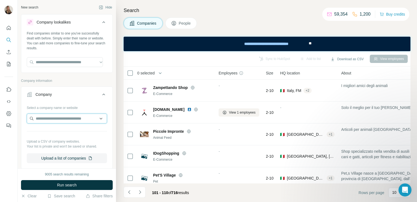
click at [72, 116] on input "text" at bounding box center [67, 118] width 80 height 10
paste input "**********"
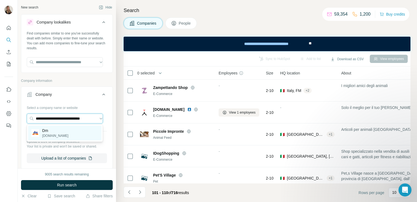
type input "**********"
click at [65, 135] on p "dm-drogeriemarkt.it" at bounding box center [55, 135] width 26 height 5
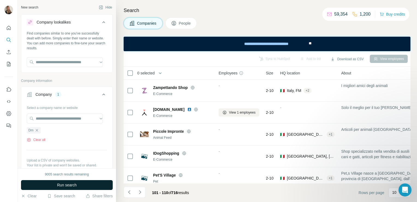
click at [59, 185] on span "Run search" at bounding box center [67, 184] width 20 height 5
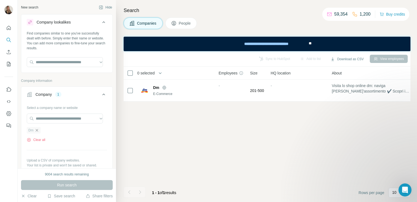
click at [36, 131] on icon "button" at bounding box center [37, 130] width 4 height 4
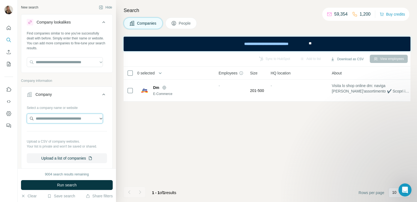
click at [42, 118] on input "text" at bounding box center [65, 118] width 76 height 10
paste input "**********"
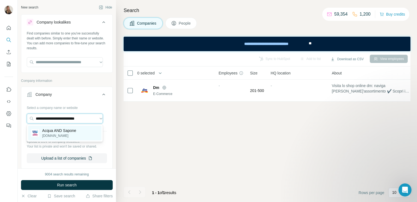
type input "**********"
click at [51, 137] on p "acquaesapone.it" at bounding box center [59, 135] width 34 height 5
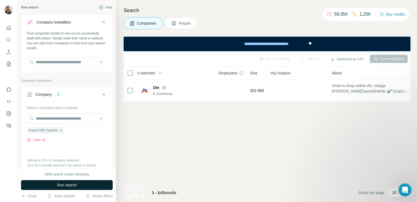
click at [54, 183] on button "Run search" at bounding box center [67, 185] width 92 height 10
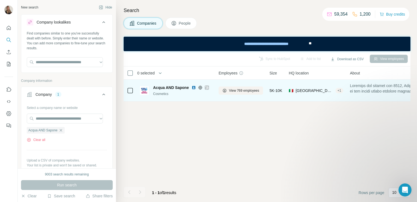
click at [208, 88] on icon at bounding box center [206, 87] width 3 height 4
click at [222, 89] on button "View 769 employees" at bounding box center [241, 90] width 45 height 8
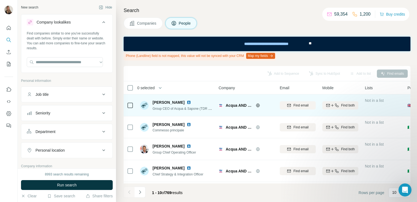
click at [129, 102] on icon at bounding box center [130, 105] width 7 height 7
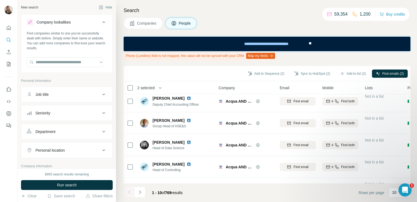
scroll to position [132, 0]
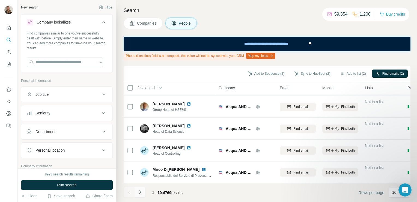
click at [142, 193] on icon "Navigate to next page" at bounding box center [139, 191] width 5 height 5
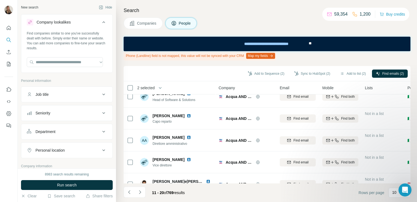
scroll to position [0, 0]
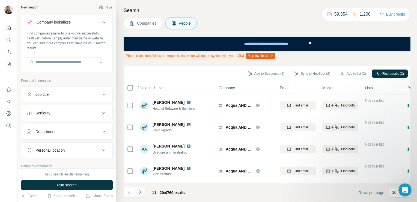
click at [139, 195] on button "Navigate to next page" at bounding box center [140, 191] width 11 height 11
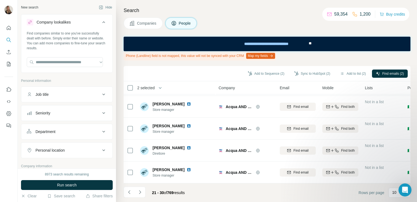
scroll to position [132, 0]
click at [138, 192] on icon "Navigate to next page" at bounding box center [139, 191] width 5 height 5
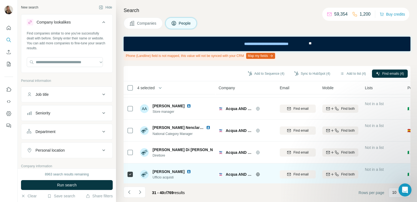
scroll to position [0, 0]
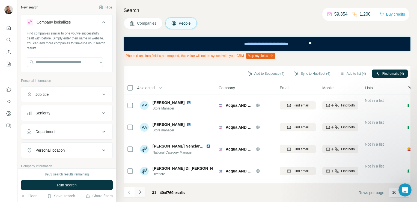
click at [139, 191] on icon "Navigate to next page" at bounding box center [139, 191] width 5 height 5
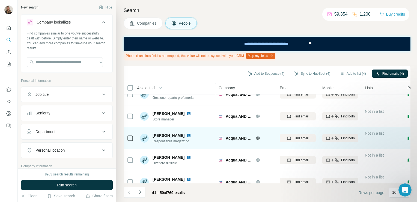
scroll to position [132, 0]
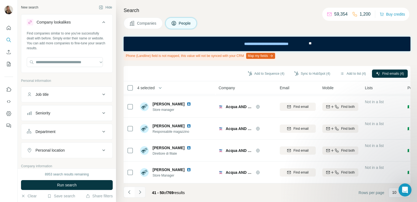
click at [141, 193] on icon "Navigate to next page" at bounding box center [139, 191] width 5 height 5
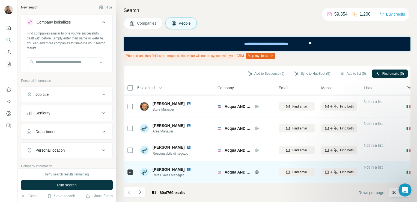
scroll to position [42, 1]
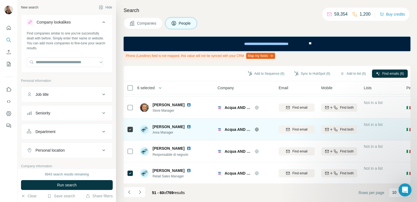
click at [188, 126] on img at bounding box center [189, 126] width 4 height 4
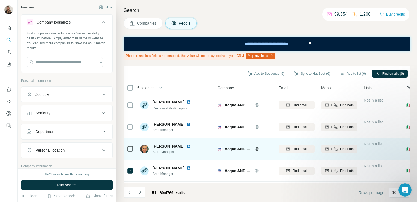
scroll to position [0, 1]
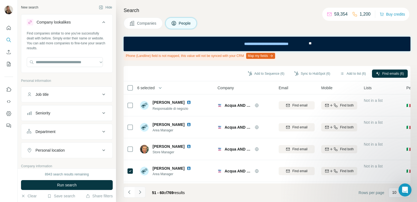
click at [139, 191] on icon "Navigate to next page" at bounding box center [139, 191] width 5 height 5
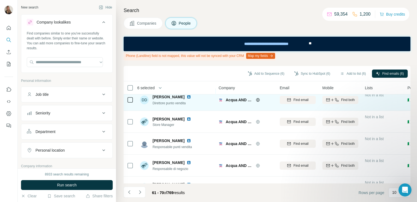
scroll to position [0, 0]
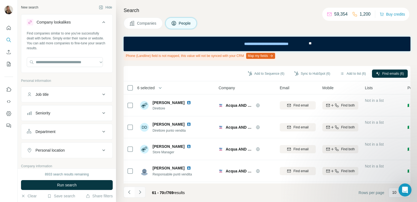
click at [137, 191] on button "Navigate to next page" at bounding box center [140, 191] width 11 height 11
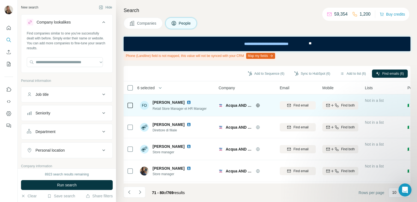
click at [133, 105] on icon at bounding box center [130, 105] width 7 height 7
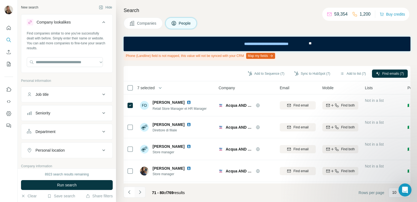
click at [140, 193] on icon "Navigate to next page" at bounding box center [139, 191] width 5 height 5
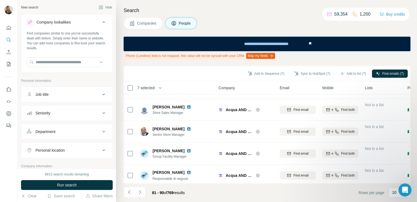
scroll to position [132, 0]
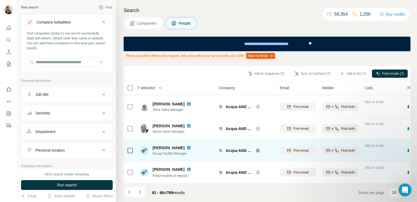
click at [190, 143] on div "Gennaro Sciarrotta Group Facility Manager" at bounding box center [176, 150] width 73 height 15
click at [191, 145] on img at bounding box center [189, 147] width 4 height 4
click at [126, 148] on td at bounding box center [130, 150] width 13 height 22
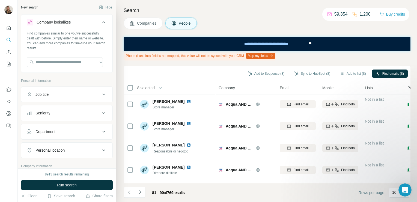
scroll to position [0, 0]
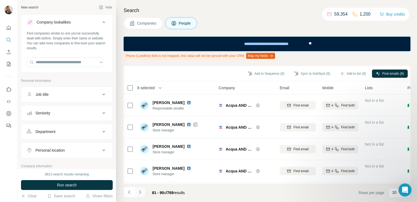
click at [139, 195] on button "Navigate to next page" at bounding box center [140, 191] width 11 height 11
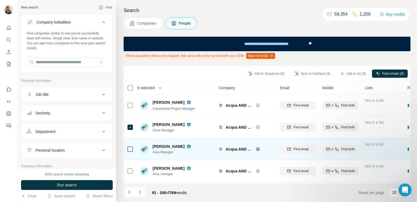
click at [131, 144] on div at bounding box center [130, 148] width 7 height 15
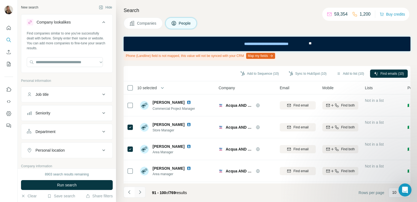
click at [142, 194] on icon "Navigate to next page" at bounding box center [139, 191] width 5 height 5
click at [139, 190] on icon "Navigate to next page" at bounding box center [139, 191] width 5 height 5
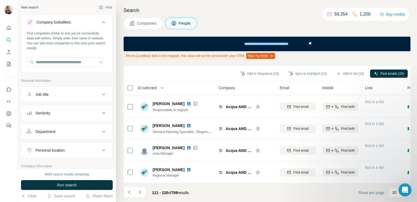
scroll to position [132, 0]
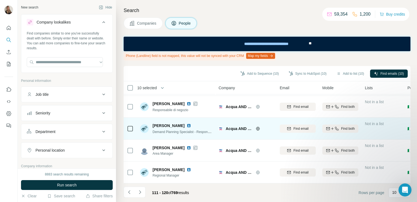
click at [187, 123] on img at bounding box center [189, 125] width 4 height 4
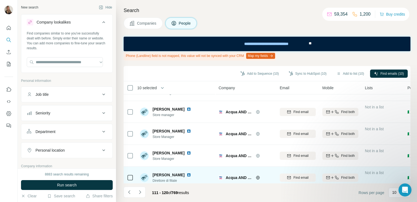
scroll to position [0, 0]
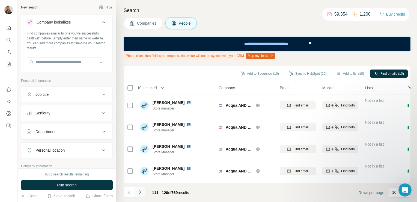
click at [144, 194] on button "Navigate to next page" at bounding box center [140, 191] width 11 height 11
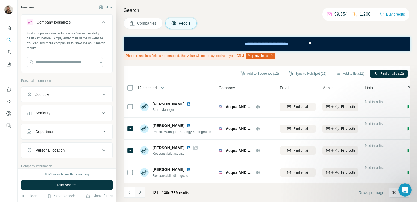
click at [138, 188] on button "Navigate to next page" at bounding box center [140, 191] width 11 height 11
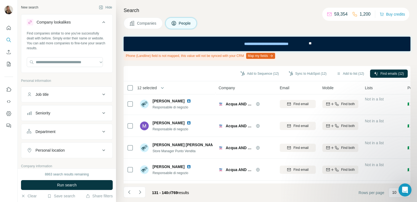
scroll to position [0, 0]
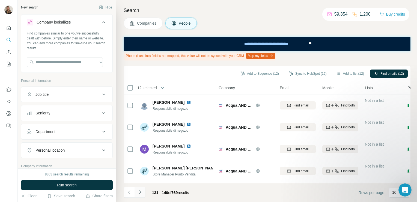
click at [141, 195] on button "Navigate to next page" at bounding box center [140, 191] width 11 height 11
click at [139, 192] on icon "Navigate to next page" at bounding box center [139, 191] width 5 height 5
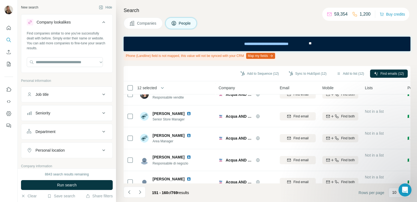
scroll to position [132, 0]
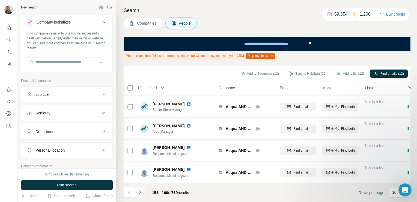
click at [141, 192] on icon "Navigate to next page" at bounding box center [139, 191] width 5 height 5
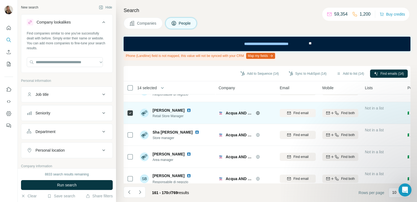
scroll to position [0, 0]
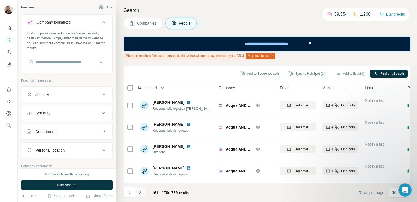
click at [141, 193] on icon "Navigate to next page" at bounding box center [139, 191] width 5 height 5
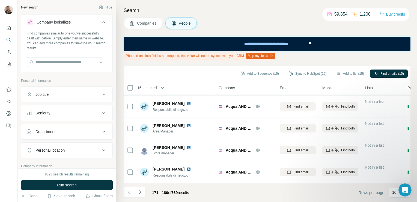
scroll to position [132, 0]
click at [139, 192] on icon "Navigate to next page" at bounding box center [139, 191] width 5 height 5
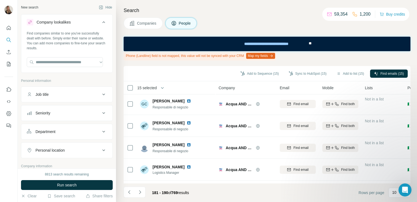
scroll to position [0, 0]
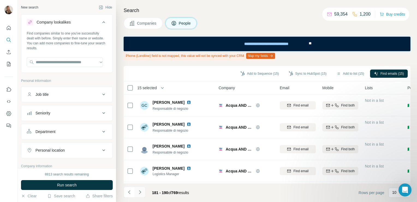
click at [140, 190] on icon "Navigate to next page" at bounding box center [139, 191] width 5 height 5
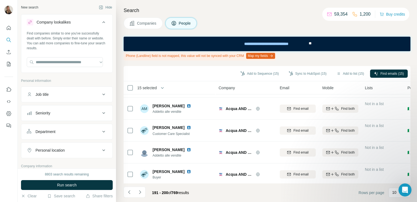
scroll to position [132, 0]
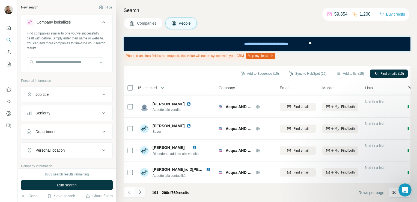
click at [141, 195] on button "Navigate to next page" at bounding box center [140, 191] width 11 height 11
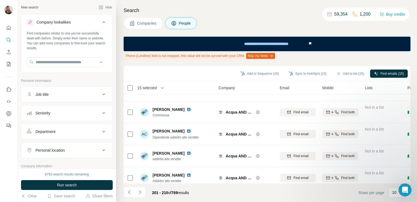
scroll to position [0, 0]
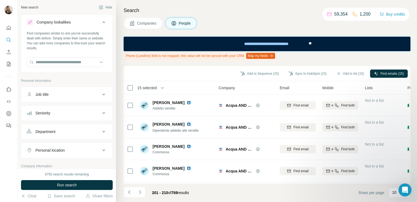
click at [143, 198] on li at bounding box center [140, 192] width 11 height 12
click at [142, 193] on icon "Navigate to next page" at bounding box center [139, 191] width 5 height 5
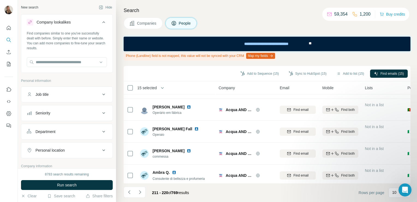
scroll to position [132, 0]
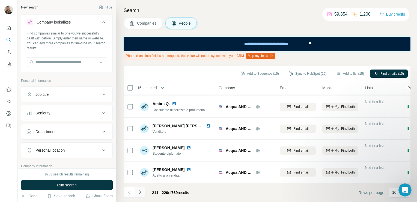
click at [142, 190] on icon "Navigate to next page" at bounding box center [139, 191] width 5 height 5
click at [142, 191] on icon "Navigate to next page" at bounding box center [139, 191] width 5 height 5
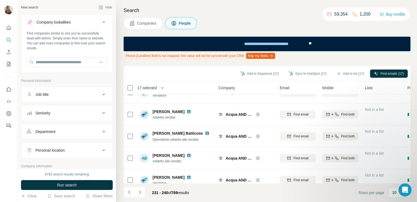
scroll to position [0, 0]
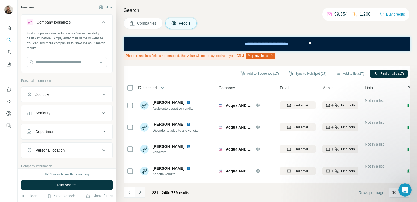
click at [144, 193] on button "Navigate to next page" at bounding box center [140, 191] width 11 height 11
click at [139, 188] on button "Navigate to next page" at bounding box center [140, 191] width 11 height 11
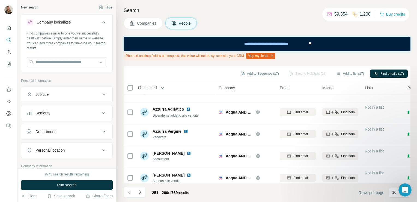
scroll to position [132, 0]
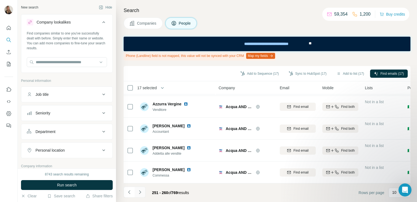
click at [141, 193] on icon "Navigate to next page" at bounding box center [139, 191] width 5 height 5
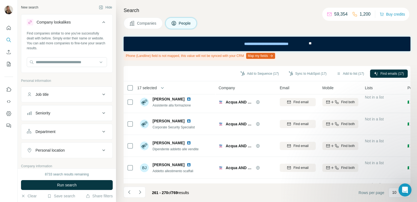
scroll to position [0, 0]
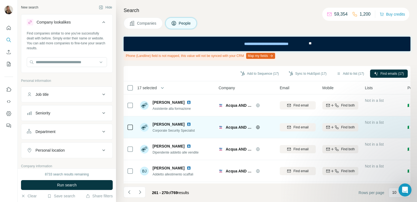
click at [187, 123] on img at bounding box center [189, 124] width 4 height 4
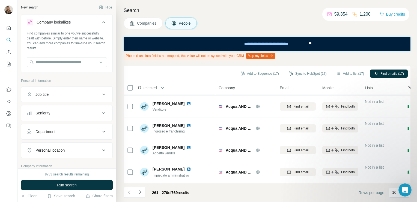
scroll to position [132, 0]
click at [136, 188] on button "Navigate to next page" at bounding box center [140, 191] width 11 height 11
click at [139, 190] on icon "Navigate to next page" at bounding box center [139, 191] width 5 height 5
click at [143, 195] on button "Navigate to next page" at bounding box center [140, 191] width 11 height 11
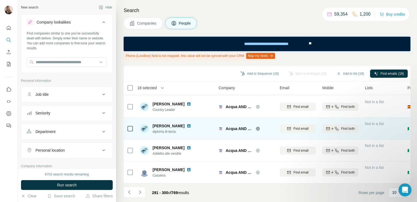
scroll to position [0, 0]
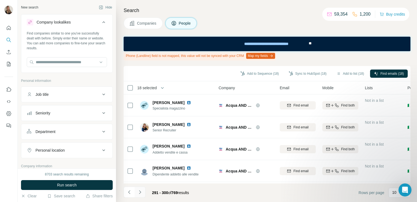
click at [143, 191] on button "Navigate to next page" at bounding box center [140, 191] width 11 height 11
click at [137, 192] on button "Navigate to next page" at bounding box center [140, 191] width 11 height 11
click at [143, 193] on button "Navigate to next page" at bounding box center [140, 191] width 11 height 11
click at [139, 190] on icon "Navigate to next page" at bounding box center [140, 192] width 2 height 4
click at [141, 195] on button "Navigate to next page" at bounding box center [140, 191] width 11 height 11
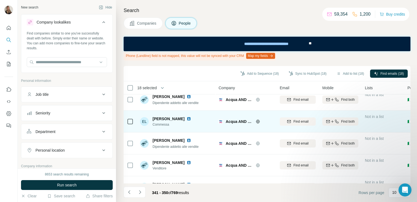
scroll to position [5, 0]
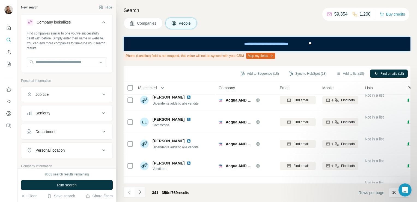
click at [141, 190] on icon "Navigate to next page" at bounding box center [139, 191] width 5 height 5
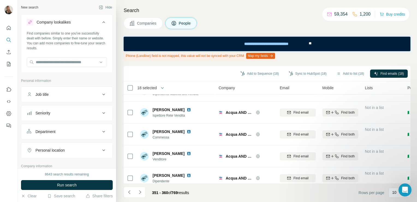
scroll to position [132, 0]
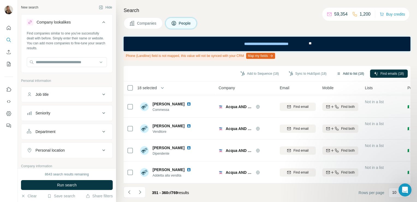
click at [340, 72] on button "Add to list (18)" at bounding box center [350, 73] width 35 height 8
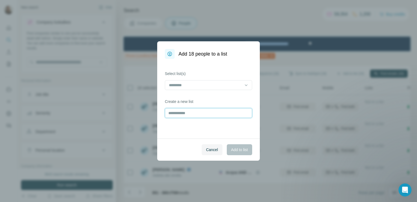
click at [215, 114] on input "text" at bounding box center [208, 113] width 87 height 10
type input "**********"
click at [236, 147] on span "Add to list" at bounding box center [239, 149] width 17 height 5
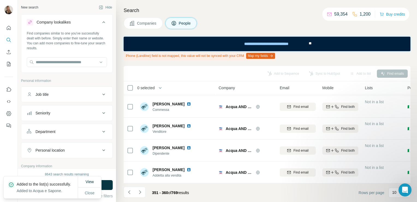
click at [141, 27] on button "Companies" at bounding box center [143, 22] width 39 height 11
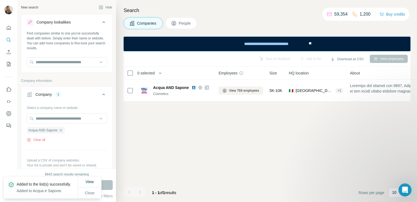
scroll to position [0, 0]
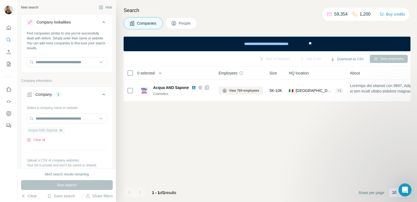
click at [62, 129] on icon "button" at bounding box center [61, 130] width 4 height 4
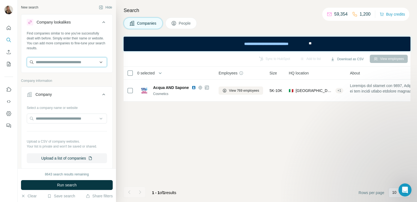
click at [57, 64] on input "text" at bounding box center [67, 62] width 80 height 10
paste input "**********"
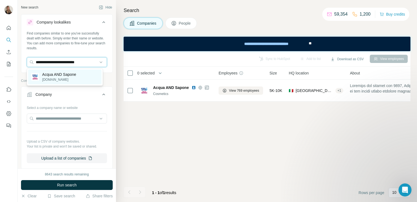
type input "**********"
click at [62, 76] on p "Acqua AND Sapone" at bounding box center [59, 74] width 34 height 5
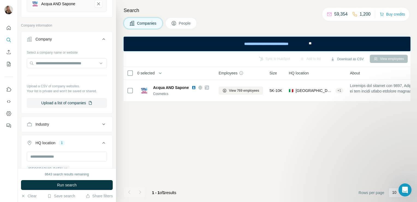
scroll to position [128, 0]
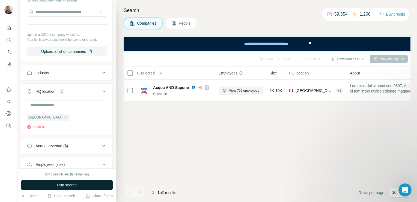
click at [50, 185] on button "Run search" at bounding box center [67, 185] width 92 height 10
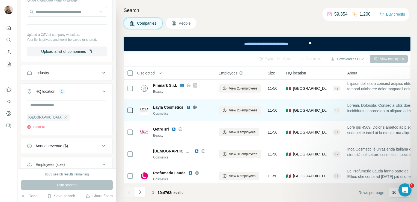
scroll to position [0, 0]
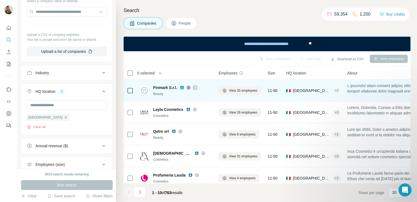
click at [195, 87] on icon at bounding box center [195, 87] width 3 height 4
click at [190, 88] on icon at bounding box center [189, 88] width 4 height 4
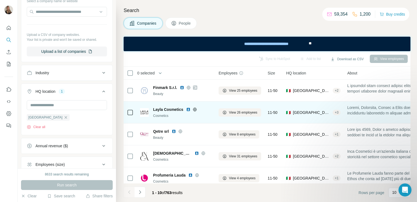
click at [193, 110] on icon at bounding box center [195, 109] width 4 height 4
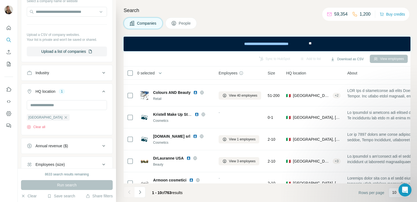
scroll to position [117, 0]
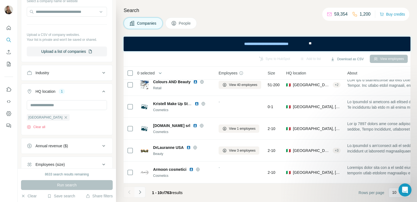
click at [140, 191] on icon "Navigate to next page" at bounding box center [139, 191] width 5 height 5
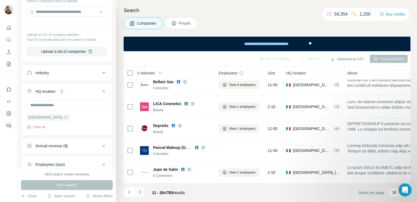
click at [140, 190] on icon "Navigate to next page" at bounding box center [139, 191] width 5 height 5
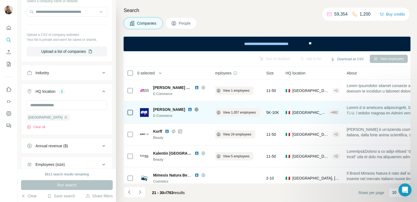
scroll to position [0, 0]
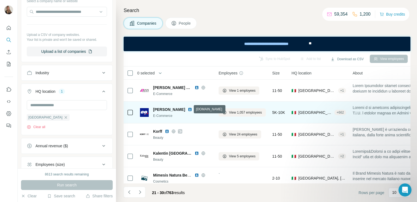
click at [195, 109] on icon at bounding box center [197, 109] width 4 height 4
click at [232, 116] on div "View 1,057 employees" at bounding box center [242, 112] width 47 height 15
click at [249, 111] on span "View 1,057 employees" at bounding box center [245, 112] width 33 height 5
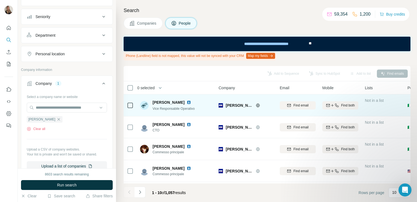
click at [133, 106] on icon at bounding box center [130, 105] width 7 height 7
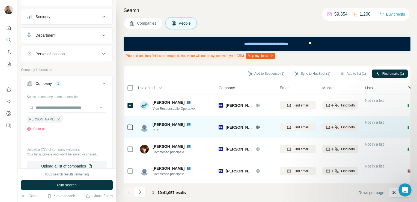
click at [133, 127] on icon at bounding box center [130, 127] width 7 height 7
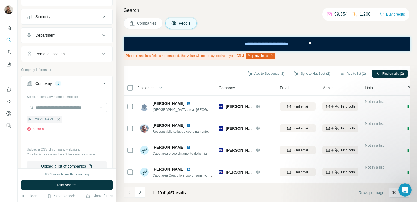
scroll to position [87, 0]
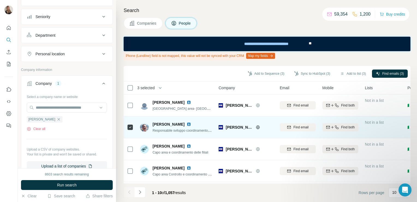
click at [191, 123] on img at bounding box center [189, 124] width 4 height 4
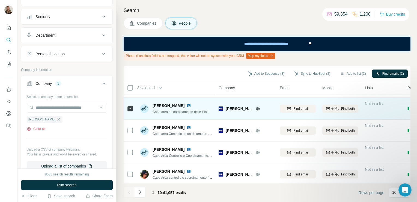
scroll to position [128, 0]
click at [185, 109] on div "Capo area e coordinamento delle filiali" at bounding box center [181, 111] width 56 height 5
click at [187, 104] on img at bounding box center [189, 105] width 4 height 4
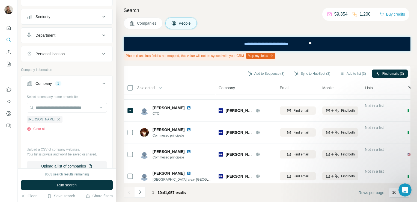
scroll to position [0, 0]
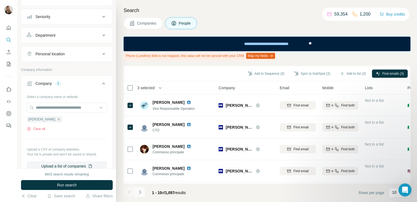
click at [140, 190] on icon "Navigate to next page" at bounding box center [139, 191] width 5 height 5
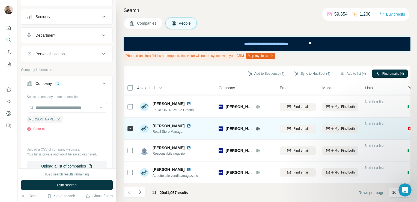
scroll to position [132, 0]
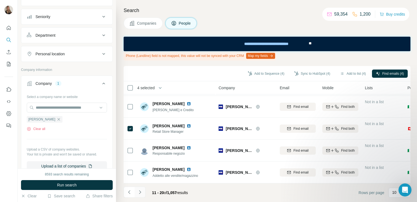
click at [138, 193] on icon "Navigate to next page" at bounding box center [139, 191] width 5 height 5
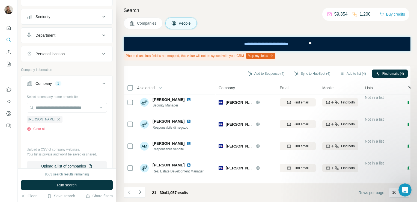
scroll to position [0, 0]
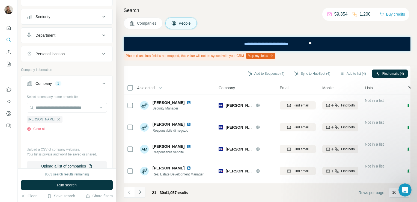
click at [138, 191] on icon "Navigate to next page" at bounding box center [139, 191] width 5 height 5
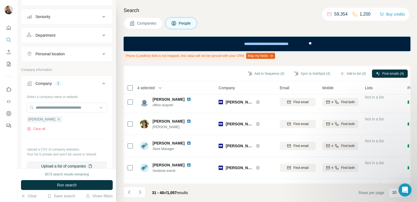
scroll to position [132, 0]
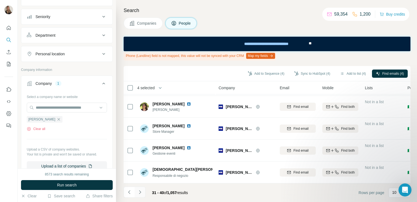
click at [140, 189] on icon "Navigate to next page" at bounding box center [139, 191] width 5 height 5
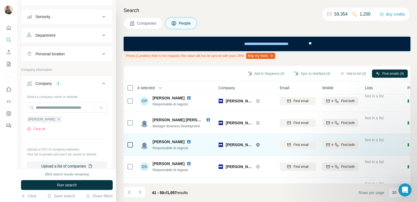
scroll to position [0, 0]
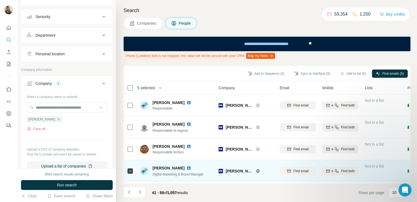
click at [187, 168] on img at bounding box center [189, 168] width 4 height 4
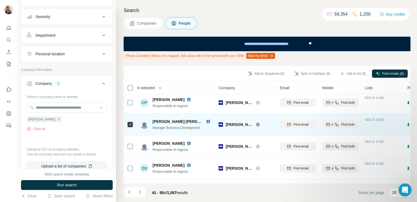
scroll to position [132, 0]
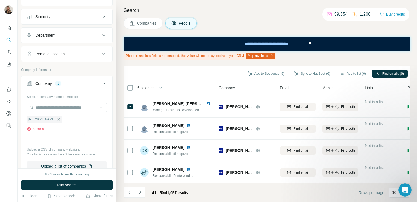
click at [141, 197] on li at bounding box center [140, 192] width 11 height 12
click at [140, 195] on button "Navigate to next page" at bounding box center [140, 191] width 11 height 11
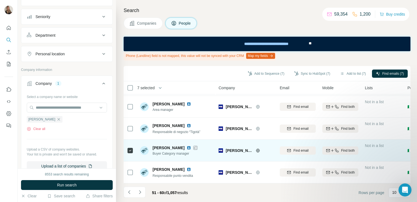
click at [194, 146] on icon at bounding box center [195, 147] width 3 height 3
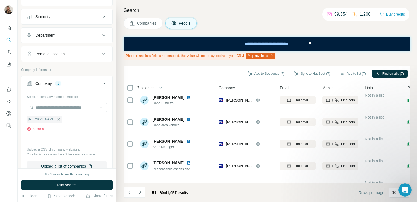
scroll to position [0, 0]
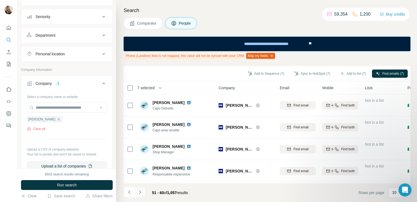
click at [140, 191] on icon "Navigate to next page" at bounding box center [140, 192] width 2 height 4
click at [140, 192] on icon "Navigate to next page" at bounding box center [139, 191] width 5 height 5
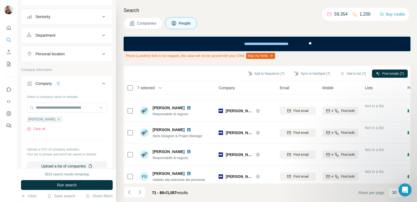
scroll to position [132, 0]
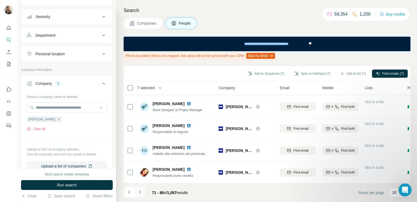
click at [138, 191] on icon "Navigate to next page" at bounding box center [139, 191] width 5 height 5
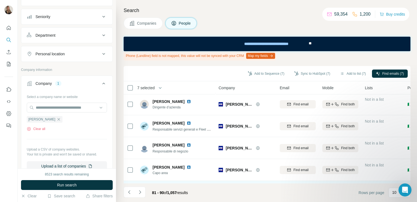
scroll to position [89, 0]
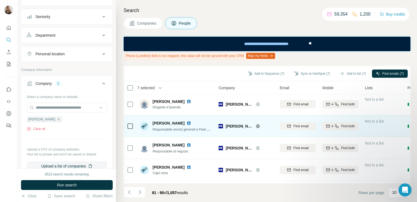
click at [187, 121] on img at bounding box center [189, 123] width 4 height 4
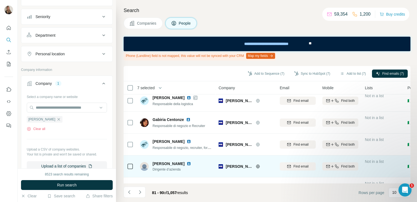
scroll to position [0, 0]
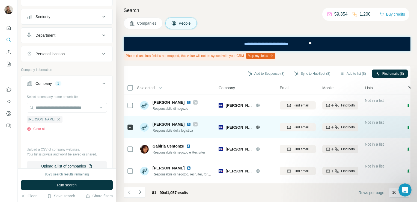
click at [191, 124] on img at bounding box center [189, 124] width 4 height 4
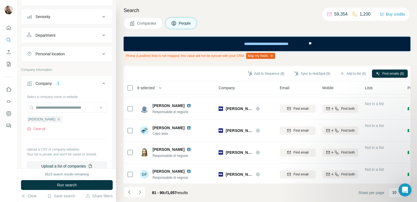
scroll to position [132, 0]
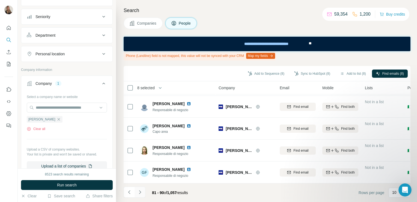
click at [139, 192] on icon "Navigate to next page" at bounding box center [139, 191] width 5 height 5
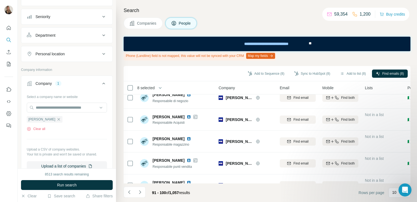
scroll to position [0, 0]
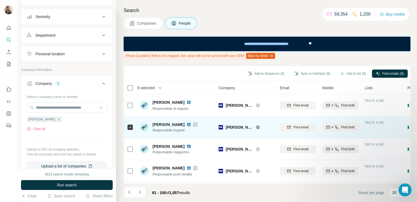
click at [194, 124] on icon at bounding box center [195, 124] width 3 height 3
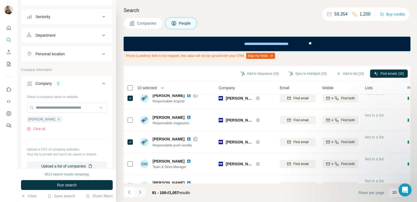
click at [141, 194] on icon "Navigate to next page" at bounding box center [139, 191] width 5 height 5
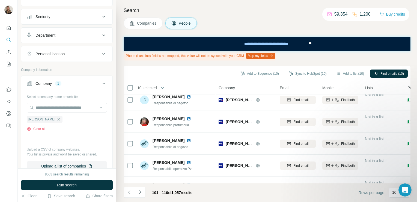
scroll to position [132, 0]
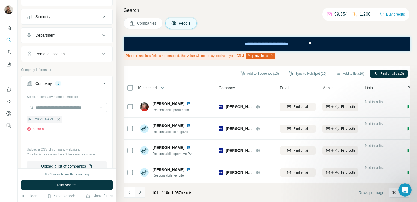
click at [137, 193] on button "Navigate to next page" at bounding box center [140, 191] width 11 height 11
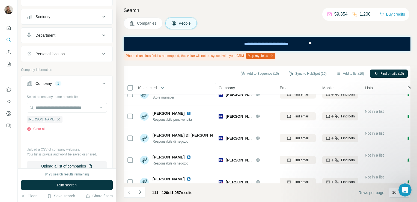
scroll to position [0, 0]
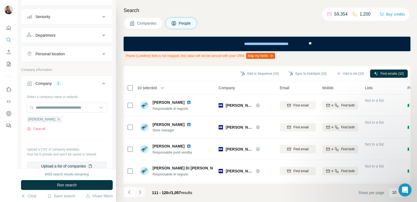
click at [137, 193] on button "Navigate to next page" at bounding box center [140, 191] width 11 height 11
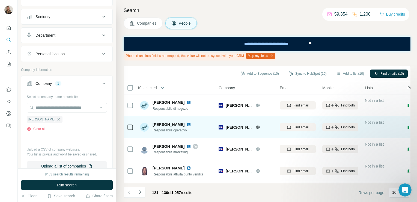
scroll to position [22, 0]
click at [187, 126] on img at bounding box center [189, 124] width 4 height 4
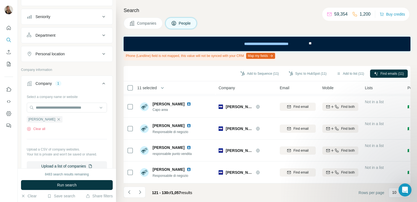
scroll to position [0, 0]
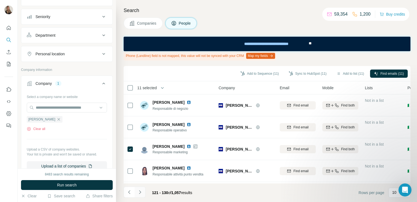
click at [137, 195] on button "Navigate to next page" at bounding box center [140, 191] width 11 height 11
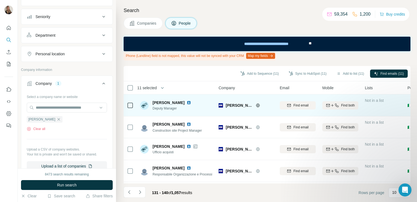
click at [190, 102] on img at bounding box center [189, 102] width 4 height 4
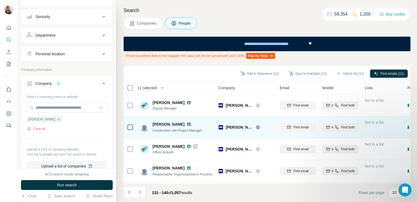
scroll to position [20, 0]
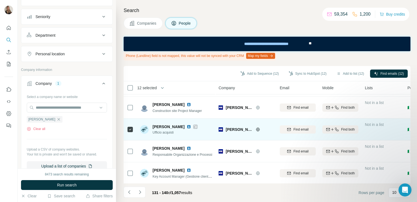
click at [191, 127] on img at bounding box center [189, 126] width 4 height 4
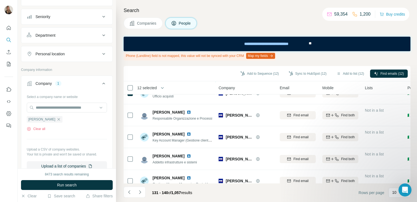
scroll to position [56, 0]
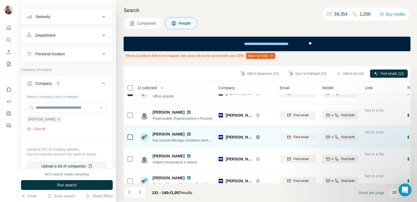
click at [187, 133] on img at bounding box center [189, 134] width 4 height 4
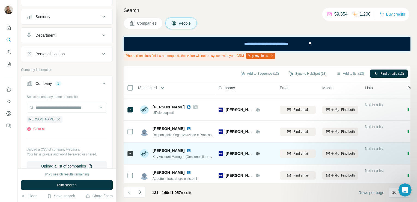
scroll to position [0, 0]
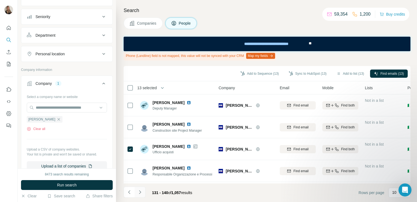
click at [137, 193] on icon "Navigate to next page" at bounding box center [139, 191] width 5 height 5
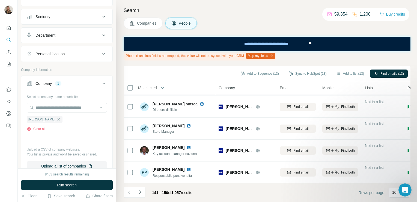
scroll to position [132, 0]
click at [140, 190] on icon "Navigate to next page" at bounding box center [139, 191] width 5 height 5
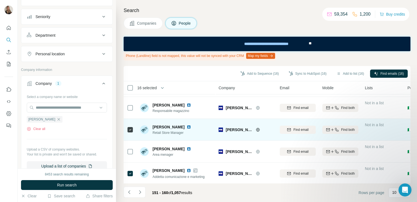
scroll to position [0, 0]
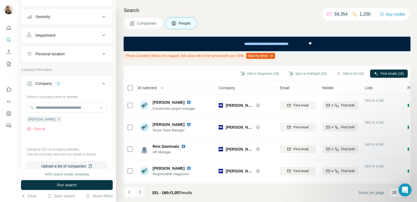
click at [141, 194] on icon "Navigate to next page" at bounding box center [139, 191] width 5 height 5
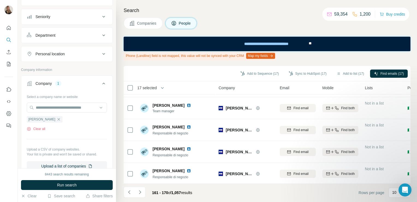
scroll to position [132, 0]
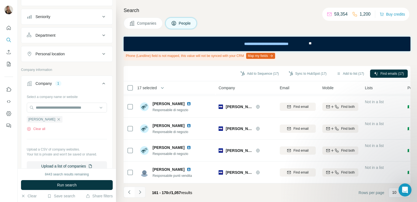
click at [142, 190] on icon "Navigate to next page" at bounding box center [139, 191] width 5 height 5
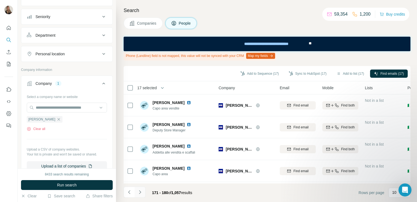
click at [139, 192] on icon "Navigate to next page" at bounding box center [139, 191] width 5 height 5
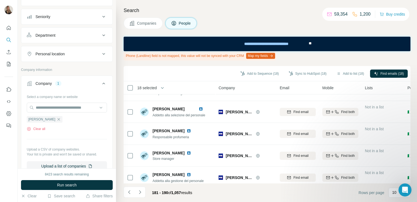
scroll to position [132, 0]
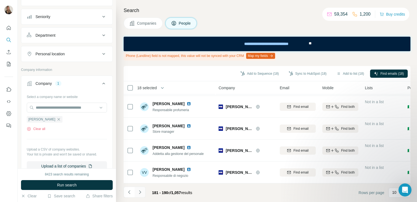
click at [137, 193] on button "Navigate to next page" at bounding box center [140, 191] width 11 height 11
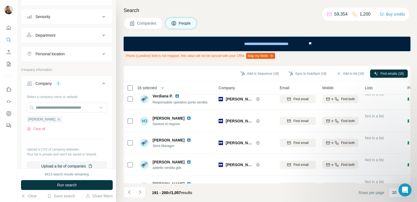
scroll to position [0, 0]
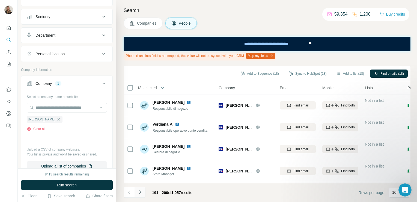
click at [140, 193] on icon "Navigate to next page" at bounding box center [139, 191] width 5 height 5
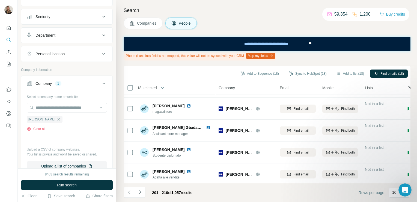
scroll to position [132, 0]
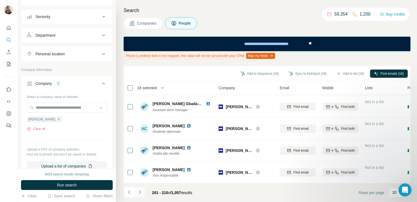
click at [139, 197] on button "Navigate to next page" at bounding box center [140, 191] width 11 height 11
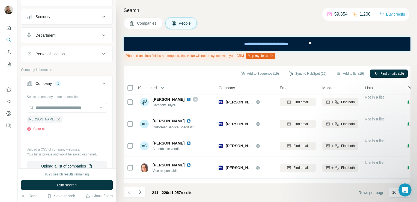
scroll to position [0, 0]
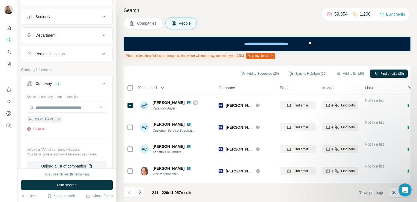
click at [140, 196] on button "Navigate to next page" at bounding box center [140, 191] width 11 height 11
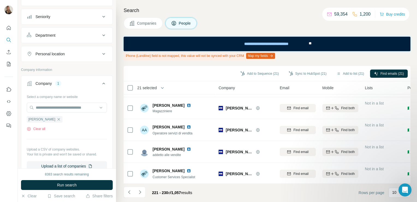
scroll to position [132, 0]
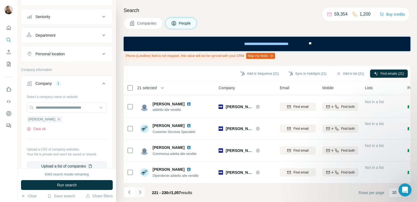
click at [138, 188] on button "Navigate to next page" at bounding box center [140, 191] width 11 height 11
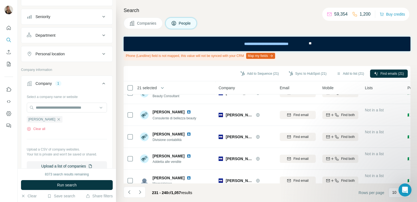
scroll to position [0, 0]
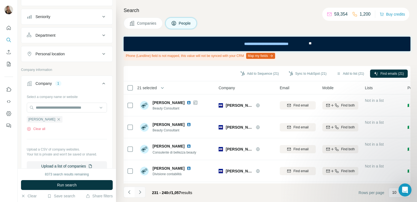
click at [142, 195] on button "Navigate to next page" at bounding box center [140, 191] width 11 height 11
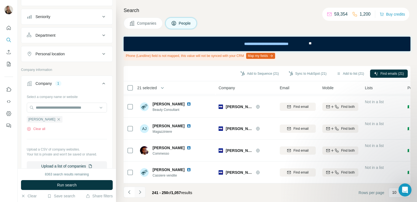
click at [142, 193] on icon "Navigate to next page" at bounding box center [139, 191] width 5 height 5
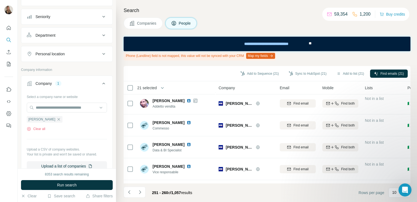
scroll to position [0, 0]
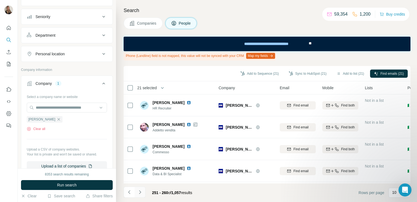
click at [138, 193] on icon "Navigate to next page" at bounding box center [139, 191] width 5 height 5
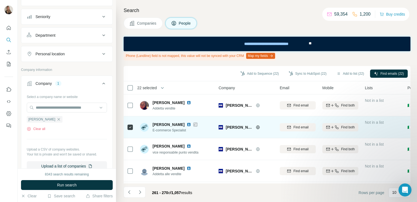
scroll to position [132, 0]
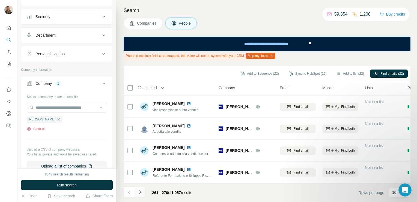
click at [140, 196] on button "Navigate to next page" at bounding box center [140, 191] width 11 height 11
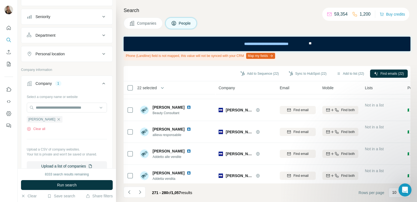
scroll to position [0, 0]
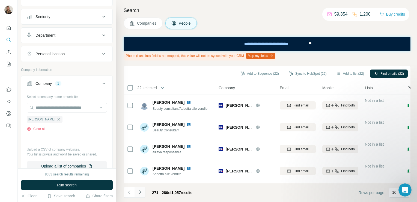
click at [137, 192] on icon "Navigate to next page" at bounding box center [139, 191] width 5 height 5
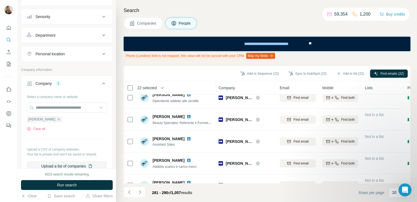
scroll to position [132, 0]
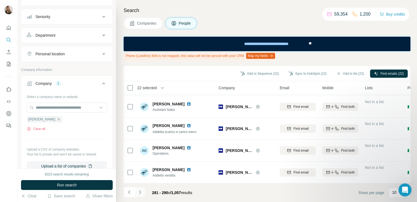
click at [142, 190] on icon "Navigate to next page" at bounding box center [139, 191] width 5 height 5
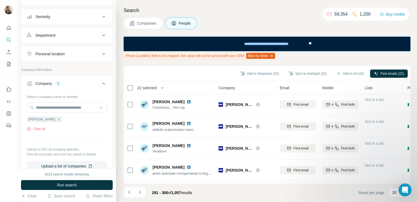
scroll to position [0, 0]
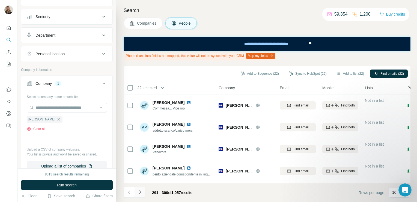
click at [138, 195] on button "Navigate to next page" at bounding box center [140, 191] width 11 height 11
click at [137, 194] on button "Navigate to next page" at bounding box center [140, 191] width 11 height 11
click at [138, 192] on icon "Navigate to next page" at bounding box center [139, 191] width 5 height 5
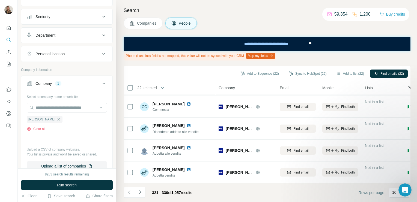
scroll to position [132, 0]
click at [335, 69] on button "Add to list (22)" at bounding box center [350, 73] width 35 height 8
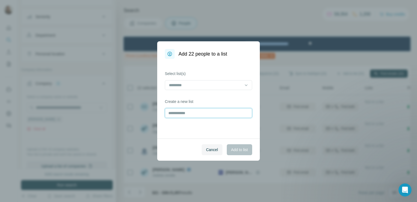
click at [212, 110] on input "text" at bounding box center [208, 113] width 87 height 10
type input "**********"
click at [239, 146] on button "Add to list" at bounding box center [239, 149] width 25 height 11
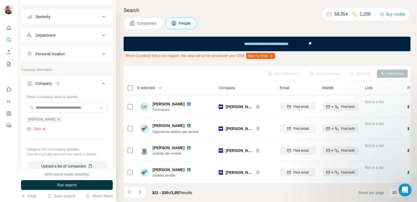
click at [142, 20] on button "Companies" at bounding box center [143, 22] width 39 height 11
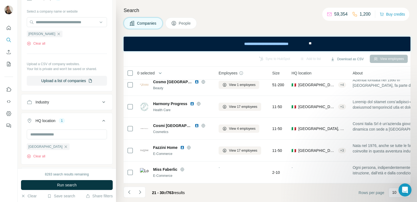
scroll to position [117, 0]
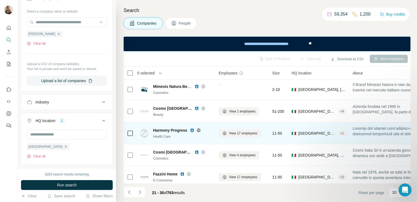
scroll to position [117, 0]
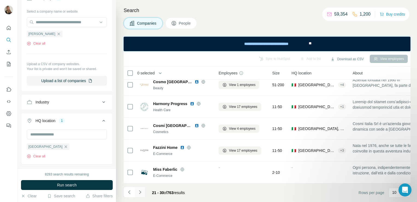
click at [138, 190] on icon "Navigate to next page" at bounding box center [139, 191] width 5 height 5
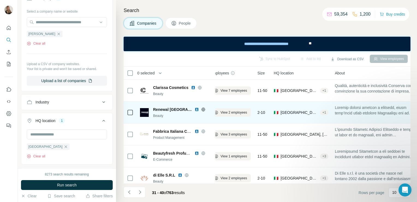
scroll to position [0, 0]
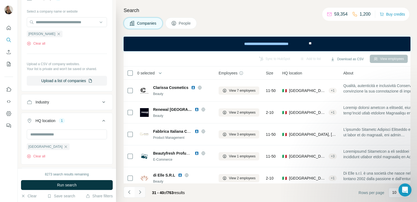
click at [141, 190] on icon "Navigate to next page" at bounding box center [139, 191] width 5 height 5
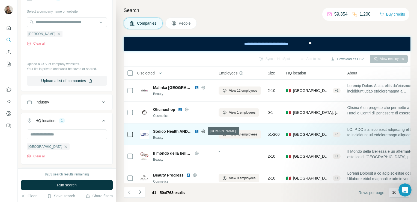
click at [202, 131] on icon at bounding box center [204, 131] width 4 height 4
click at [225, 135] on icon at bounding box center [225, 134] width 2 height 2
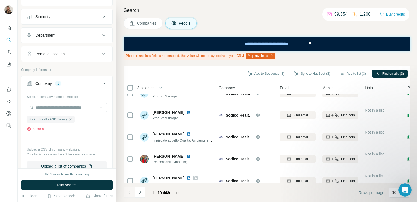
scroll to position [121, 0]
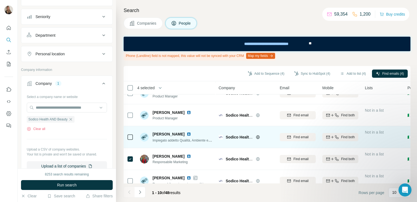
click at [127, 134] on icon at bounding box center [130, 137] width 7 height 7
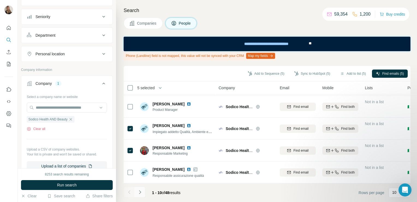
click at [142, 193] on icon "Navigate to next page" at bounding box center [139, 191] width 5 height 5
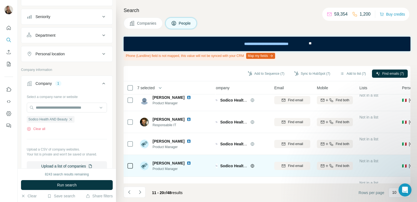
scroll to position [0, 5]
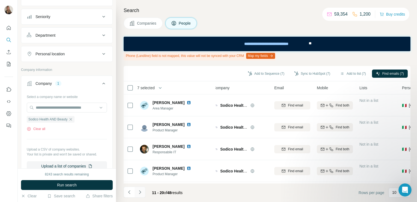
click at [142, 190] on icon "Navigate to next page" at bounding box center [139, 191] width 5 height 5
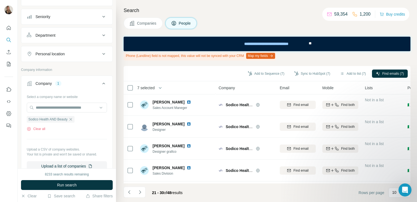
scroll to position [132, 0]
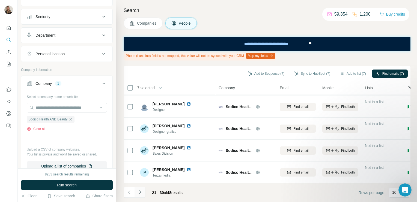
click at [142, 191] on icon "Navigate to next page" at bounding box center [139, 191] width 5 height 5
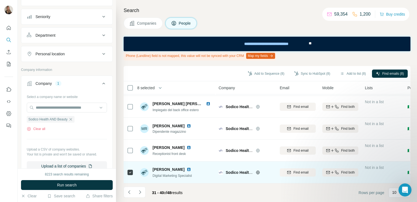
click at [188, 167] on img at bounding box center [189, 169] width 4 height 4
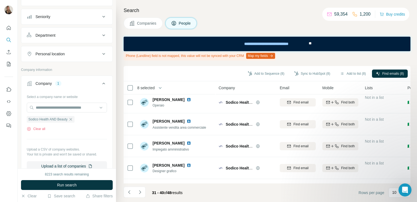
scroll to position [0, 0]
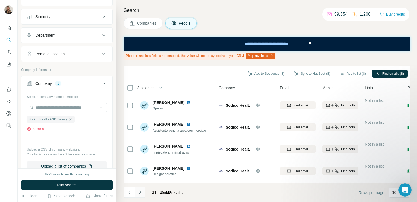
click at [141, 193] on icon "Navigate to next page" at bounding box center [139, 191] width 5 height 5
click at [346, 78] on div "Add to Sequence (8) Sync to HubSpot (8) Add to list (8) Find emails (8)" at bounding box center [267, 74] width 282 height 10
click at [348, 68] on div "Add to Sequence (8) Sync to HubSpot (8) Add to list (8) Find emails (8)" at bounding box center [267, 73] width 287 height 15
click at [346, 75] on button "Add to list (8)" at bounding box center [354, 73] width 34 height 8
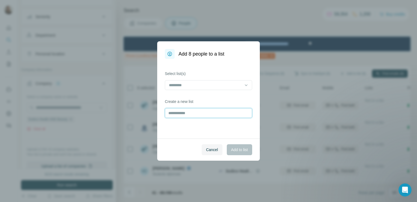
click at [187, 116] on input "text" at bounding box center [208, 113] width 87 height 10
type input "******"
click at [238, 149] on span "Add to list" at bounding box center [239, 149] width 17 height 5
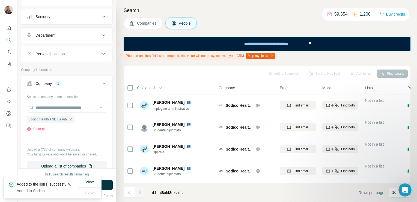
click at [137, 18] on button "Companies" at bounding box center [143, 22] width 39 height 11
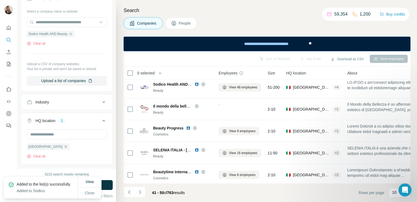
scroll to position [117, 0]
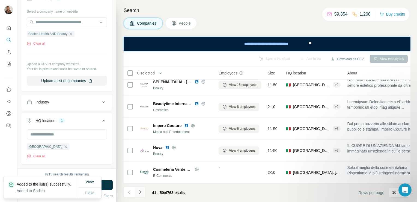
click at [141, 189] on icon "Navigate to next page" at bounding box center [139, 191] width 5 height 5
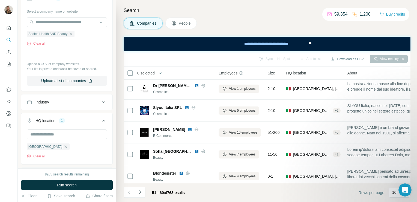
scroll to position [0, 0]
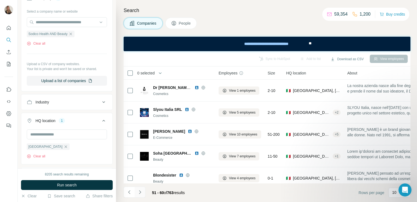
click at [139, 191] on icon "Navigate to next page" at bounding box center [139, 191] width 5 height 5
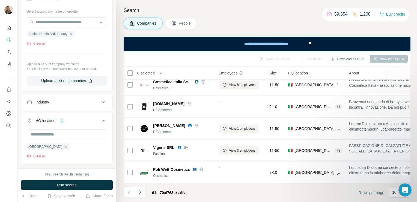
scroll to position [117, 0]
click at [138, 188] on button "Navigate to next page" at bounding box center [140, 191] width 11 height 11
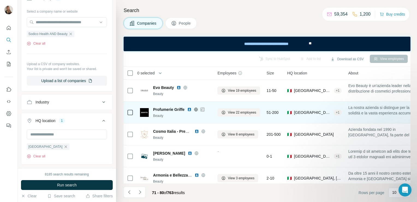
scroll to position [0, 0]
click at [203, 109] on icon at bounding box center [202, 109] width 3 height 4
click at [236, 114] on span "View 22 employees" at bounding box center [243, 112] width 28 height 5
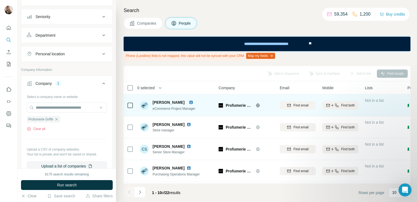
click at [259, 105] on icon at bounding box center [258, 105] width 4 height 4
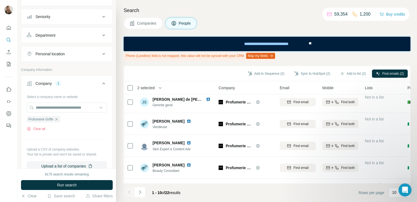
scroll to position [132, 0]
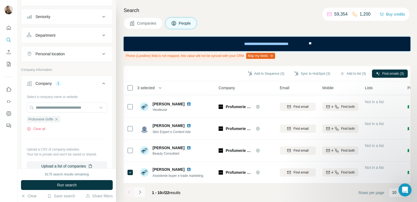
click at [137, 189] on button "Navigate to next page" at bounding box center [140, 191] width 11 height 11
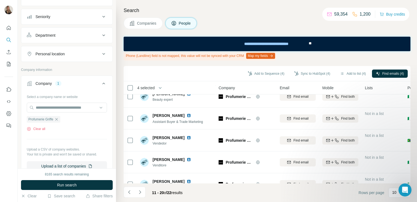
scroll to position [30, 0]
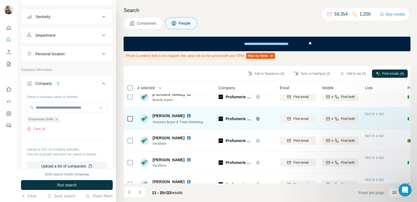
click at [130, 123] on div at bounding box center [130, 118] width 7 height 15
click at [130, 122] on div at bounding box center [130, 118] width 7 height 15
click at [128, 114] on div at bounding box center [130, 118] width 7 height 15
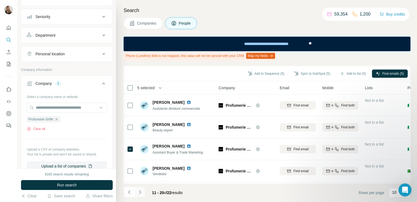
click at [141, 195] on button "Navigate to next page" at bounding box center [140, 191] width 11 height 11
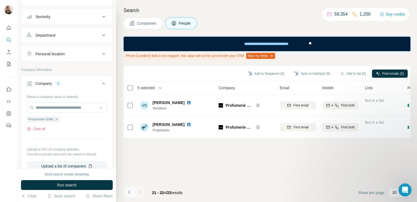
click at [130, 192] on icon "Navigate to previous page" at bounding box center [129, 191] width 5 height 5
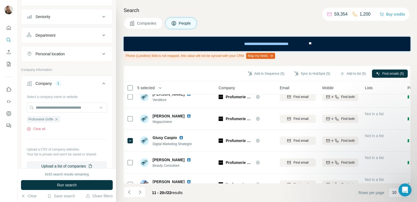
scroll to position [132, 0]
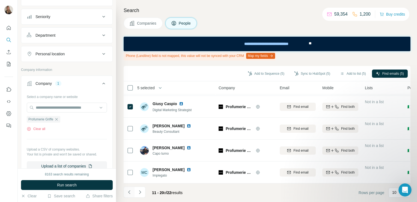
click at [129, 193] on icon "Navigate to previous page" at bounding box center [129, 191] width 5 height 5
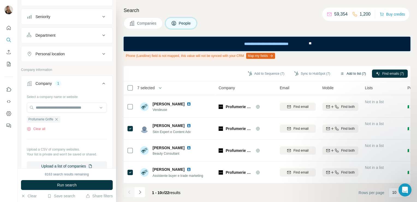
click at [354, 75] on button "Add to list (7)" at bounding box center [354, 73] width 34 height 8
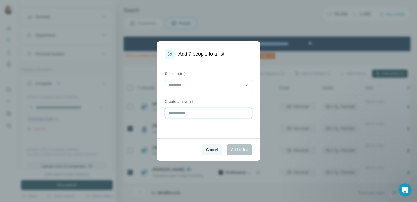
click at [185, 117] on input "text" at bounding box center [208, 113] width 87 height 10
type input "*"
type input "**********"
click at [240, 148] on span "Add to list" at bounding box center [239, 149] width 17 height 5
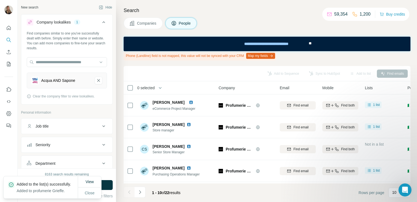
scroll to position [132, 0]
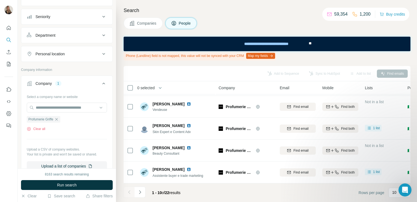
click at [145, 23] on span "Companies" at bounding box center [147, 22] width 20 height 5
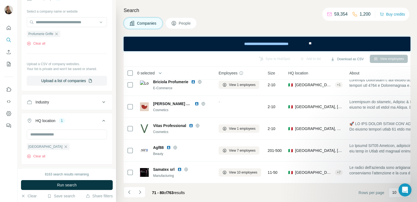
scroll to position [117, 0]
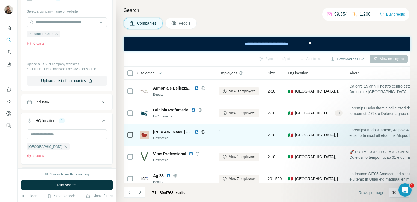
scroll to position [117, 0]
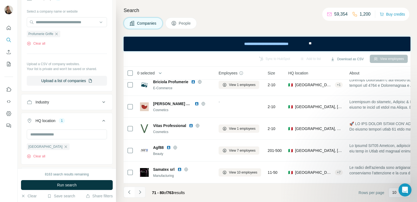
click at [140, 192] on icon "Navigate to next page" at bounding box center [139, 191] width 5 height 5
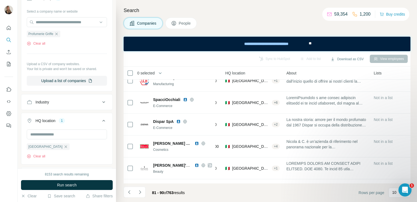
scroll to position [10, 1]
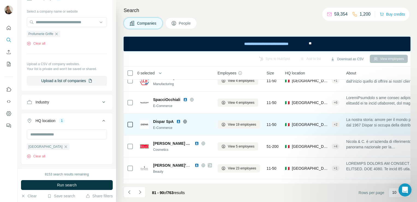
click at [185, 122] on icon at bounding box center [185, 121] width 4 height 4
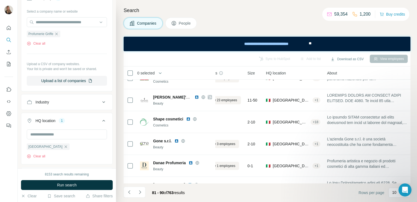
scroll to position [78, 0]
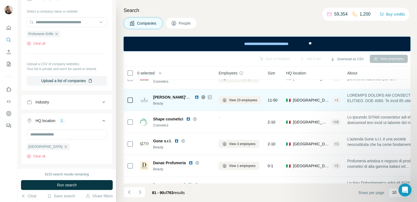
click at [206, 98] on div at bounding box center [203, 97] width 17 height 4
click at [202, 97] on icon at bounding box center [204, 97] width 4 height 0
click at [231, 101] on span "View 23 employees" at bounding box center [243, 100] width 28 height 5
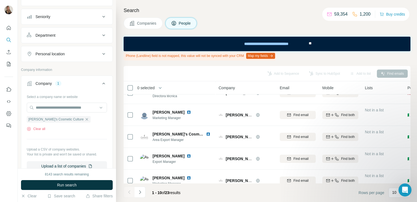
scroll to position [0, 0]
